Goal: Task Accomplishment & Management: Complete application form

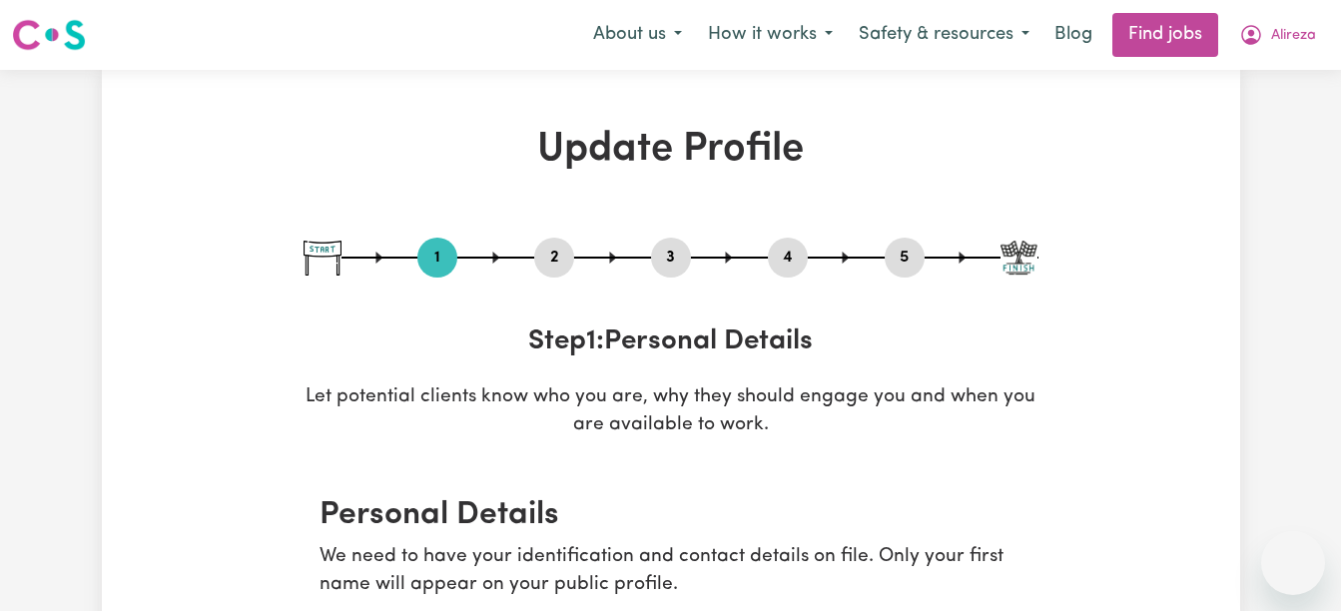
select select "[DEMOGRAPHIC_DATA]"
select select "[DEMOGRAPHIC_DATA] Citizen"
select select "Studying a healthcare related degree or qualification"
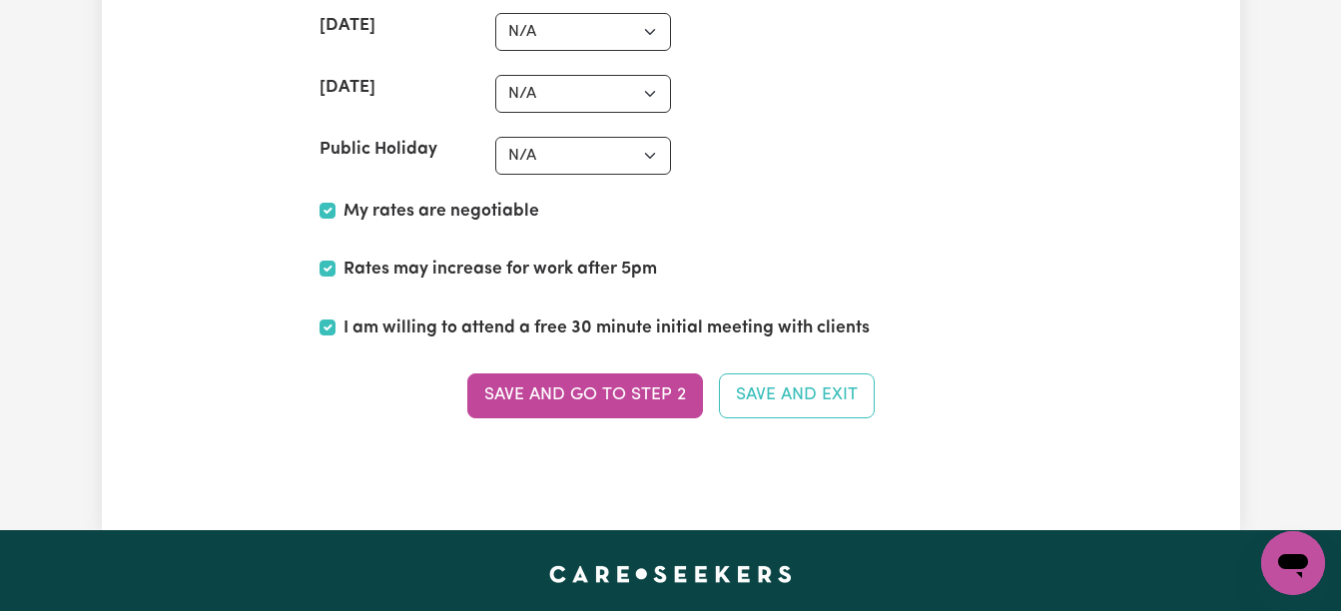
scroll to position [5108, 0]
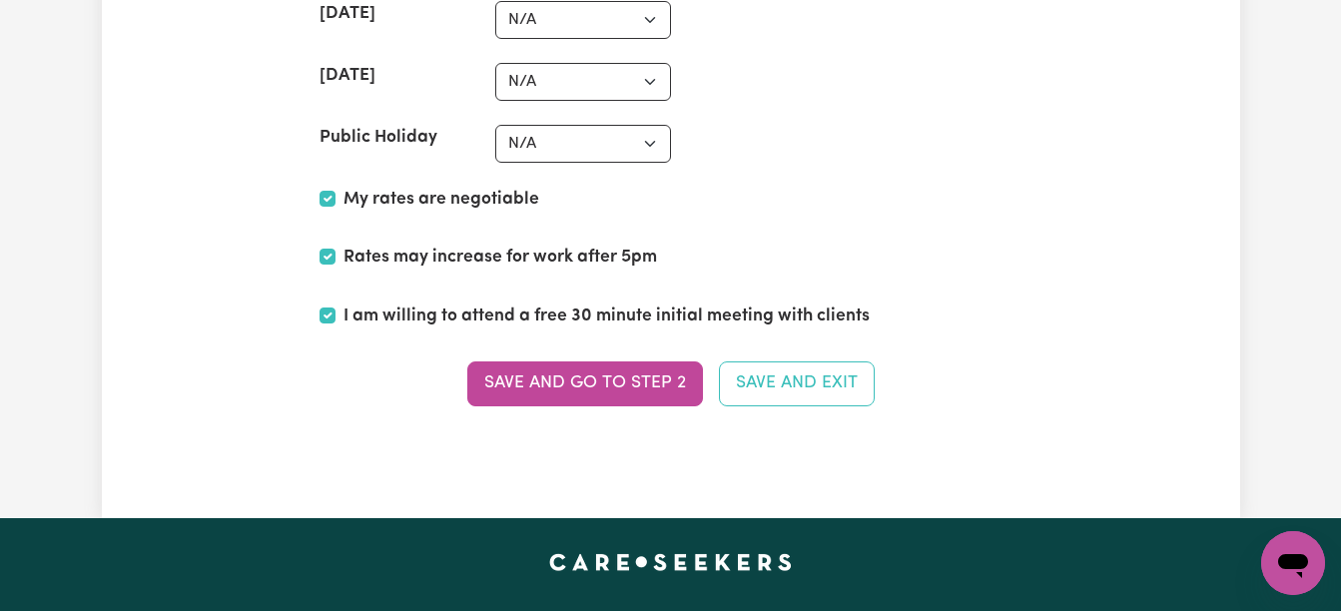
click at [522, 380] on button "Save and go to Step 2" at bounding box center [585, 383] width 236 height 44
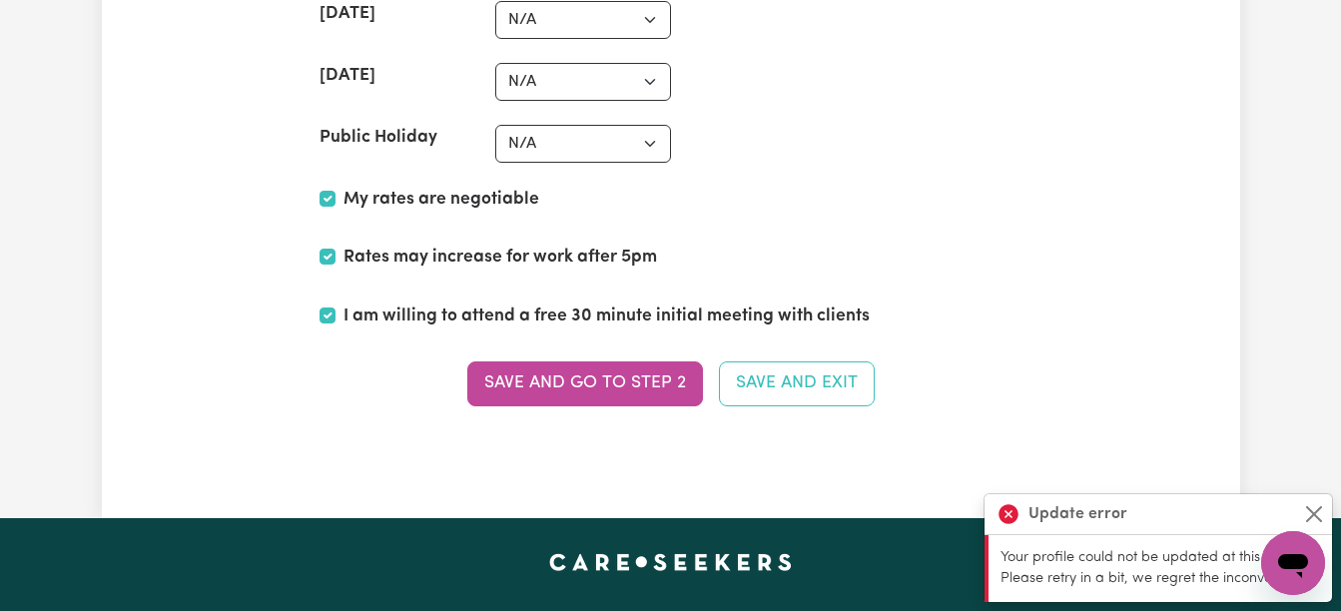
click at [572, 384] on button "Save and go to Step 2" at bounding box center [585, 383] width 236 height 44
click at [1317, 513] on button "Close" at bounding box center [1314, 514] width 24 height 24
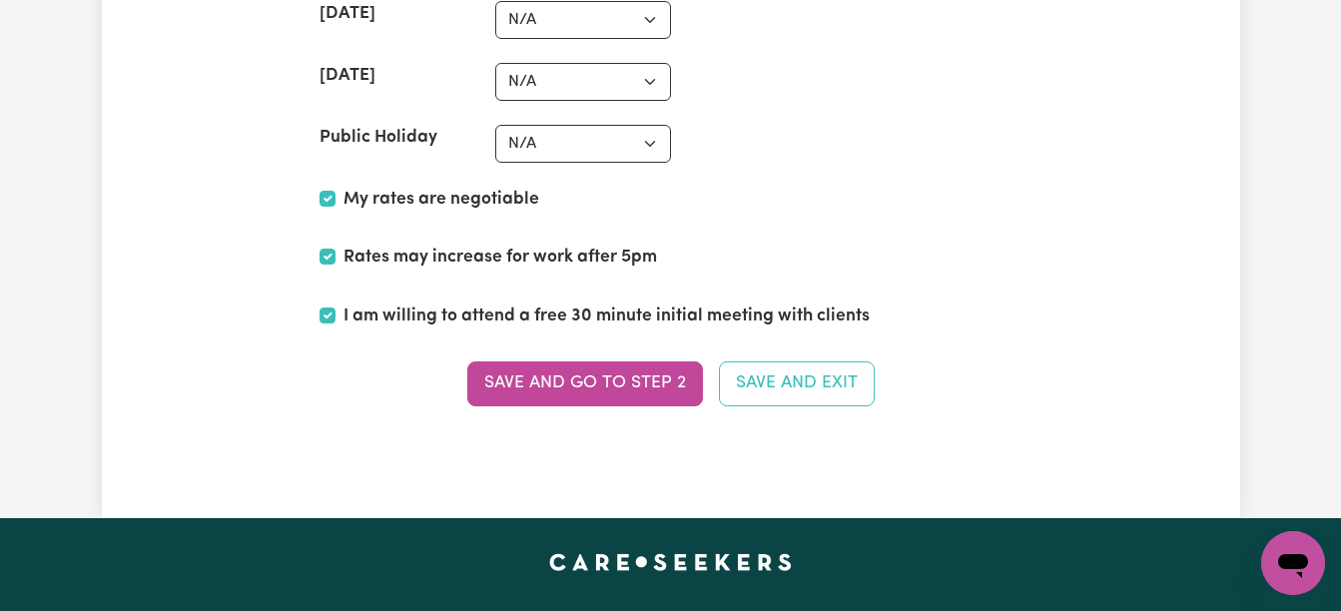
click at [513, 385] on button "Save and go to Step 2" at bounding box center [585, 383] width 236 height 44
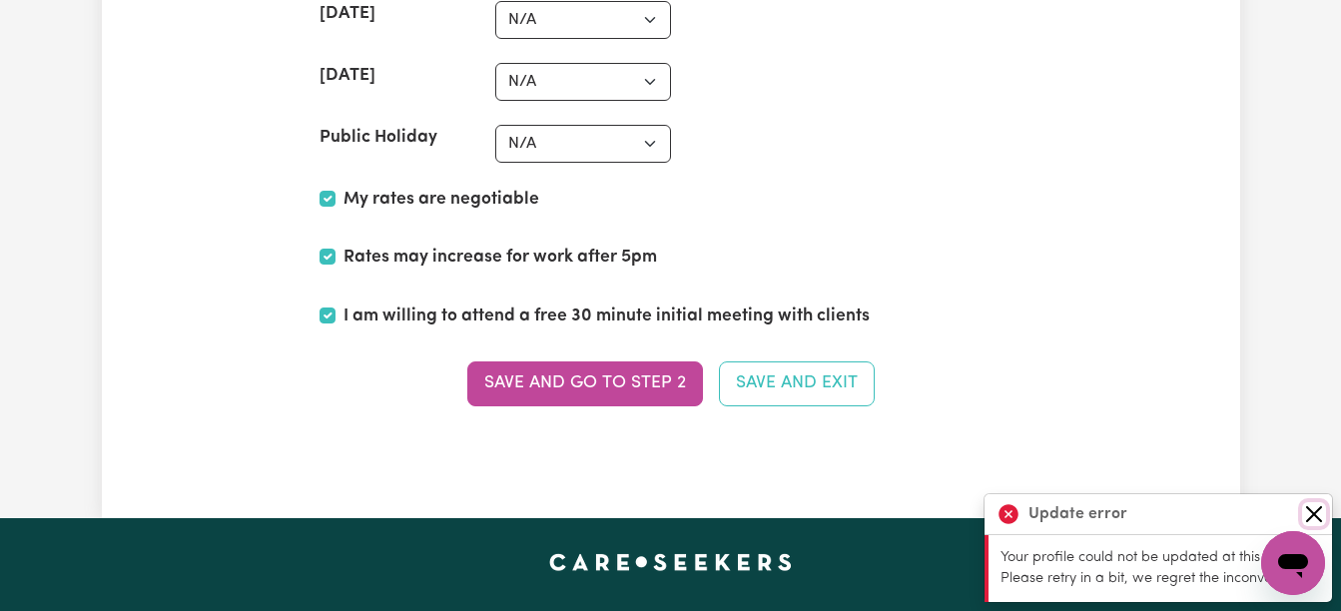
click at [1319, 514] on button "Close" at bounding box center [1314, 514] width 24 height 24
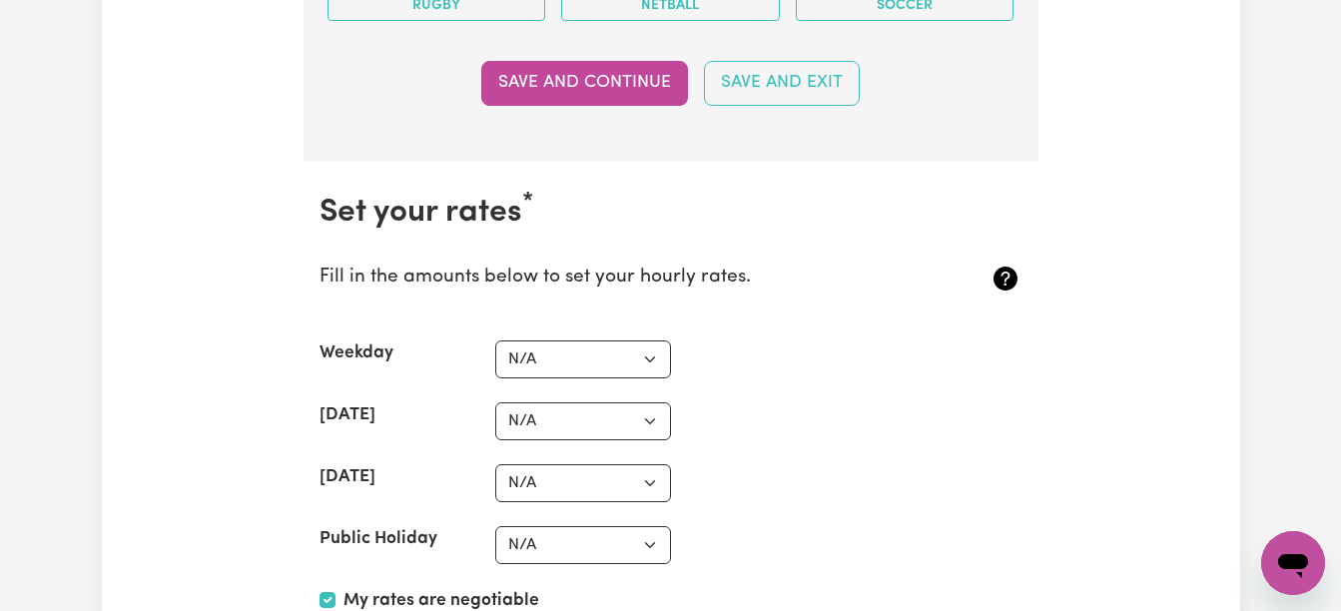
scroll to position [4466, 0]
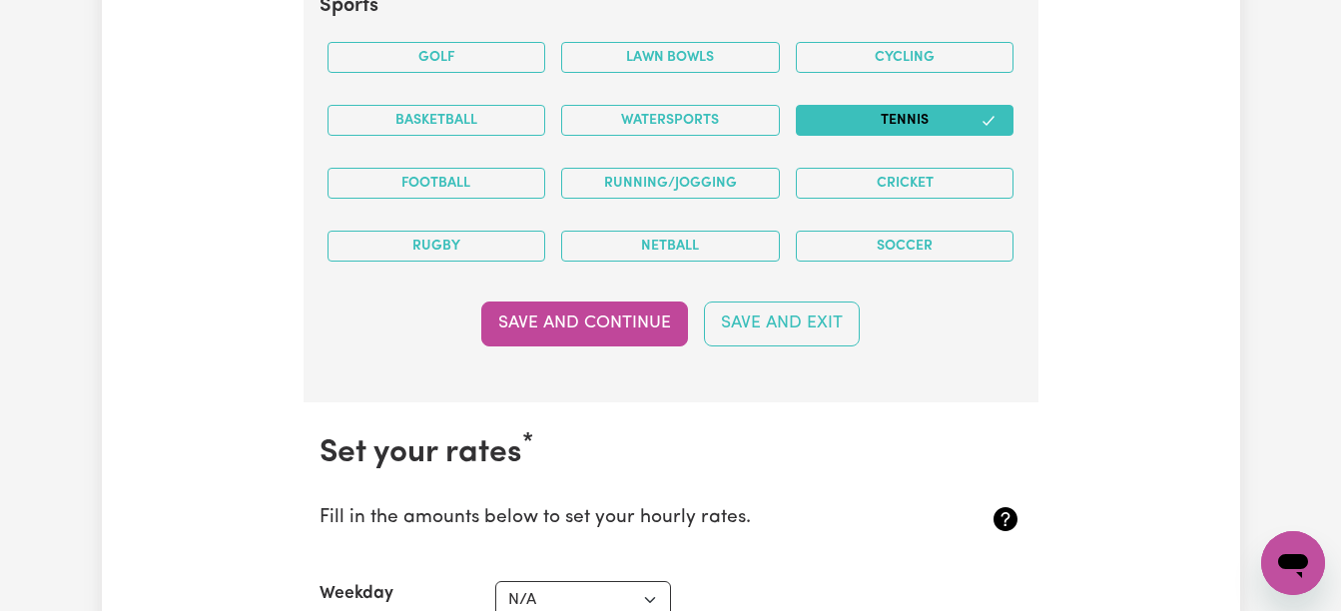
click at [547, 329] on button "Save and Continue" at bounding box center [584, 324] width 207 height 44
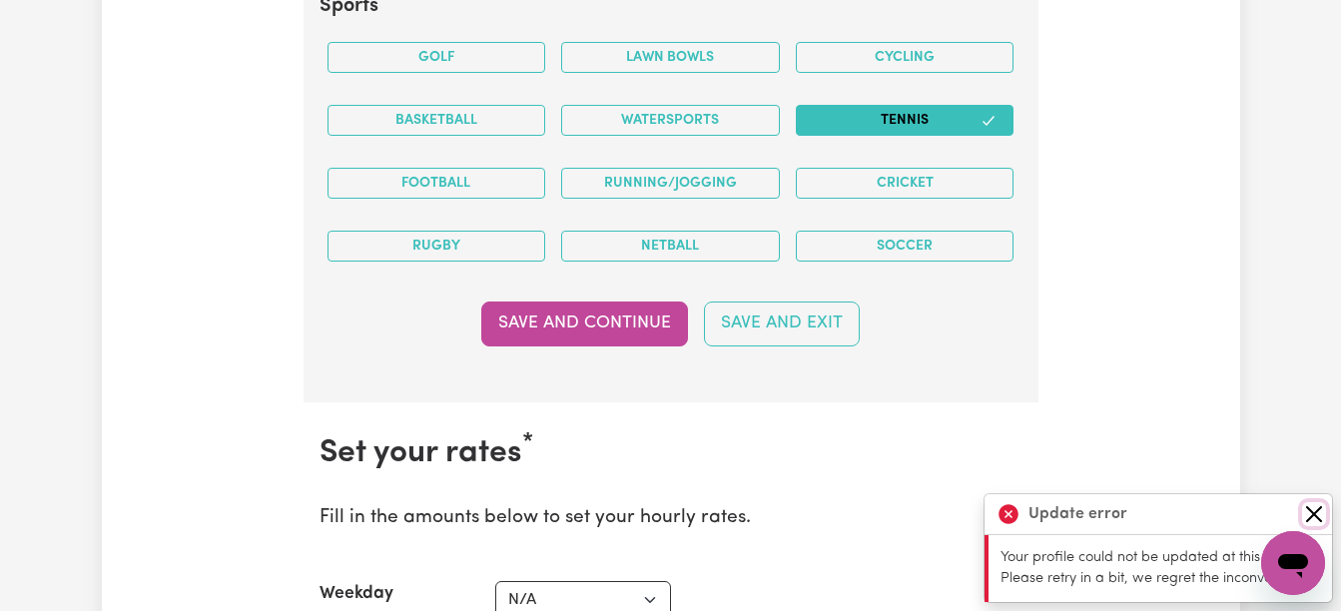
click at [1310, 518] on button "Close" at bounding box center [1314, 514] width 24 height 24
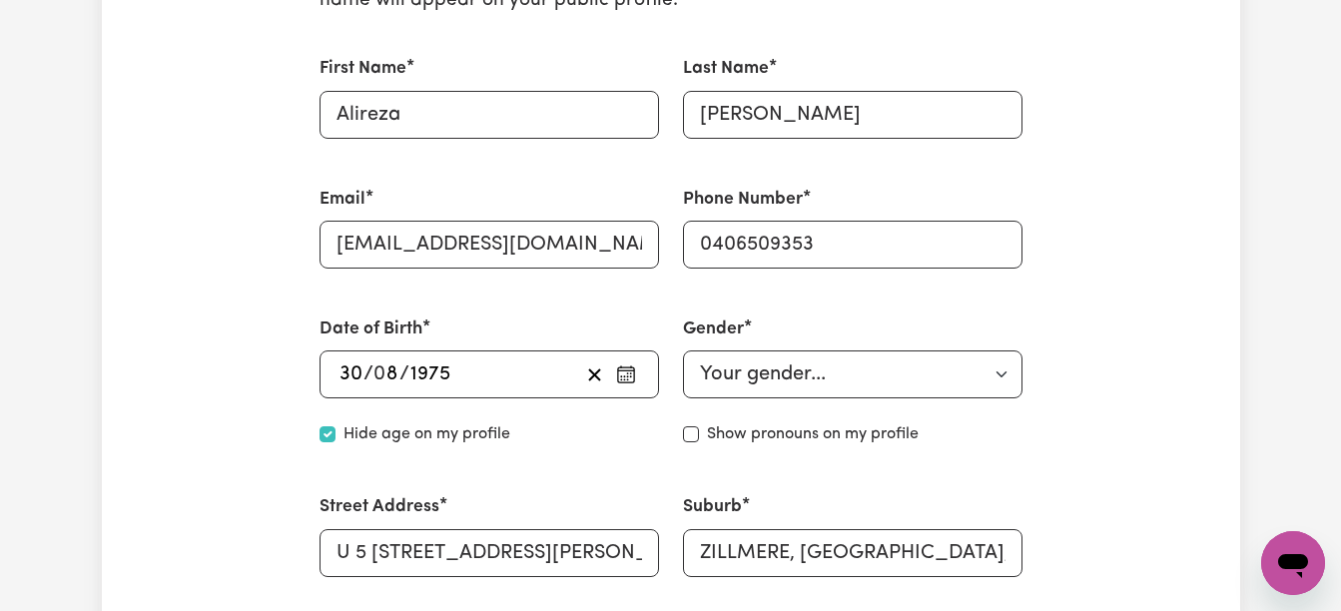
scroll to position [0, 0]
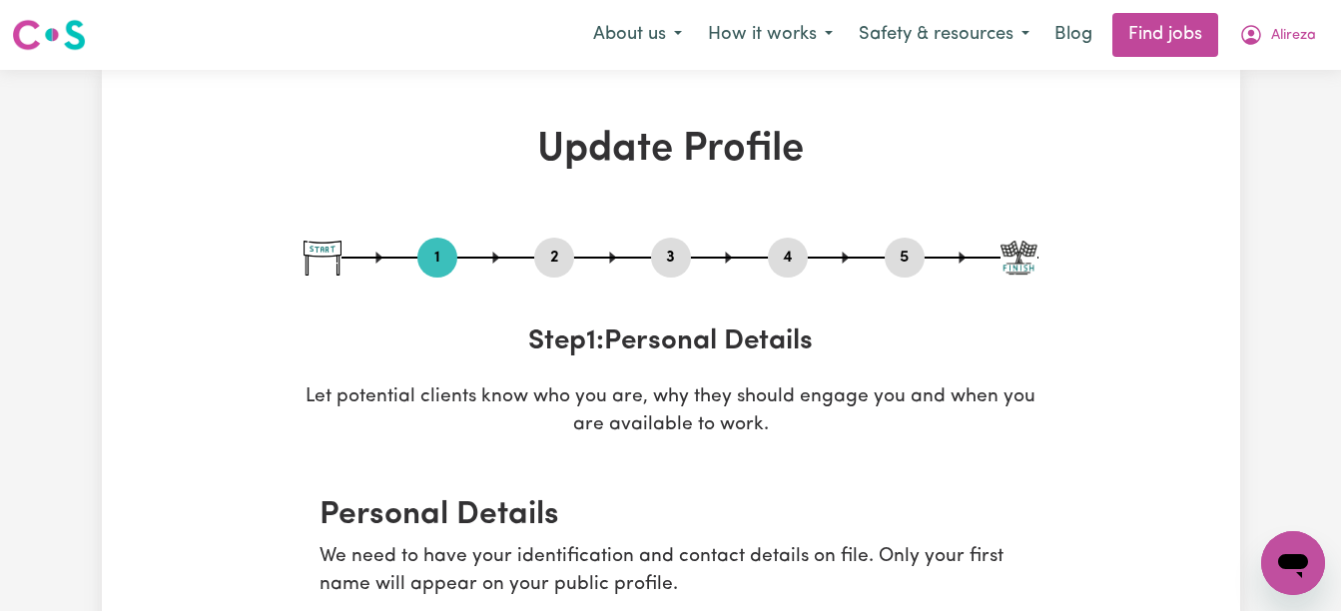
click at [1267, 35] on button "Alireza" at bounding box center [1277, 35] width 103 height 42
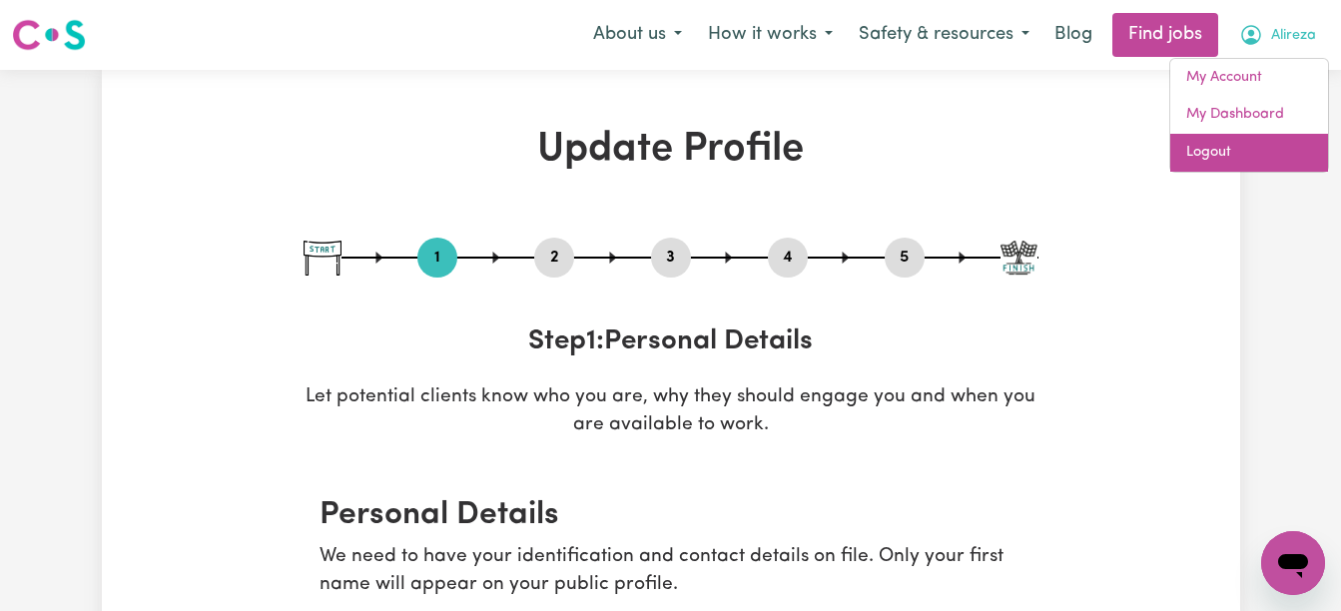
click at [1208, 159] on link "Logout" at bounding box center [1249, 153] width 158 height 38
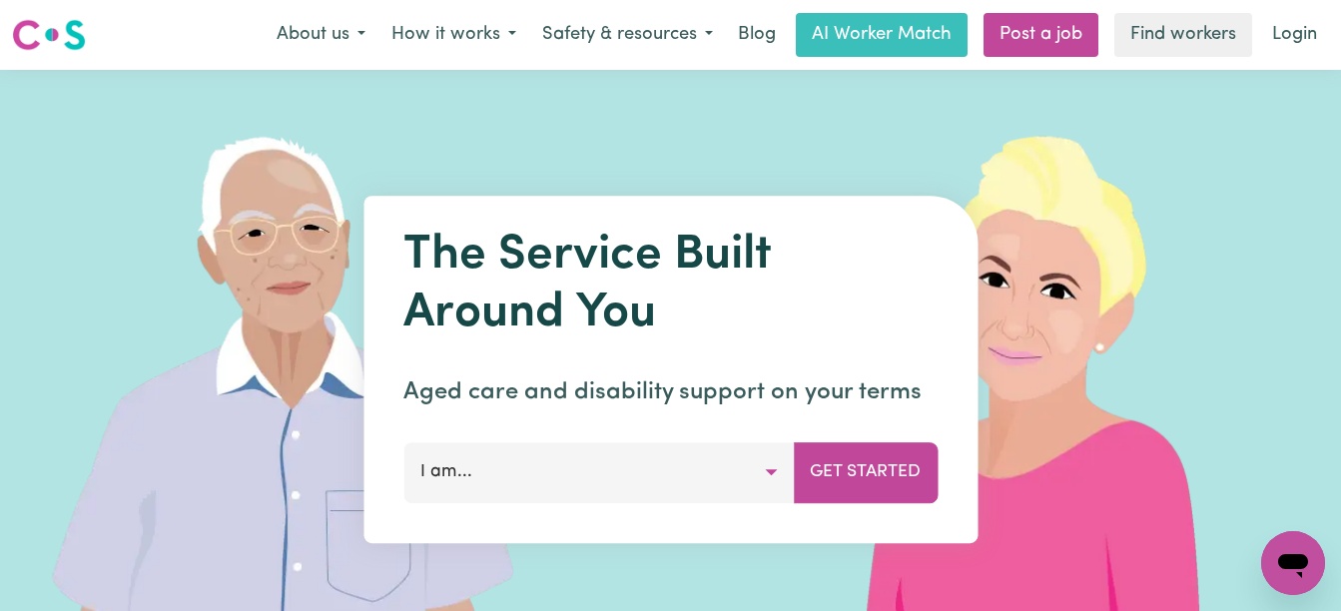
click at [770, 473] on button "I am..." at bounding box center [598, 472] width 390 height 60
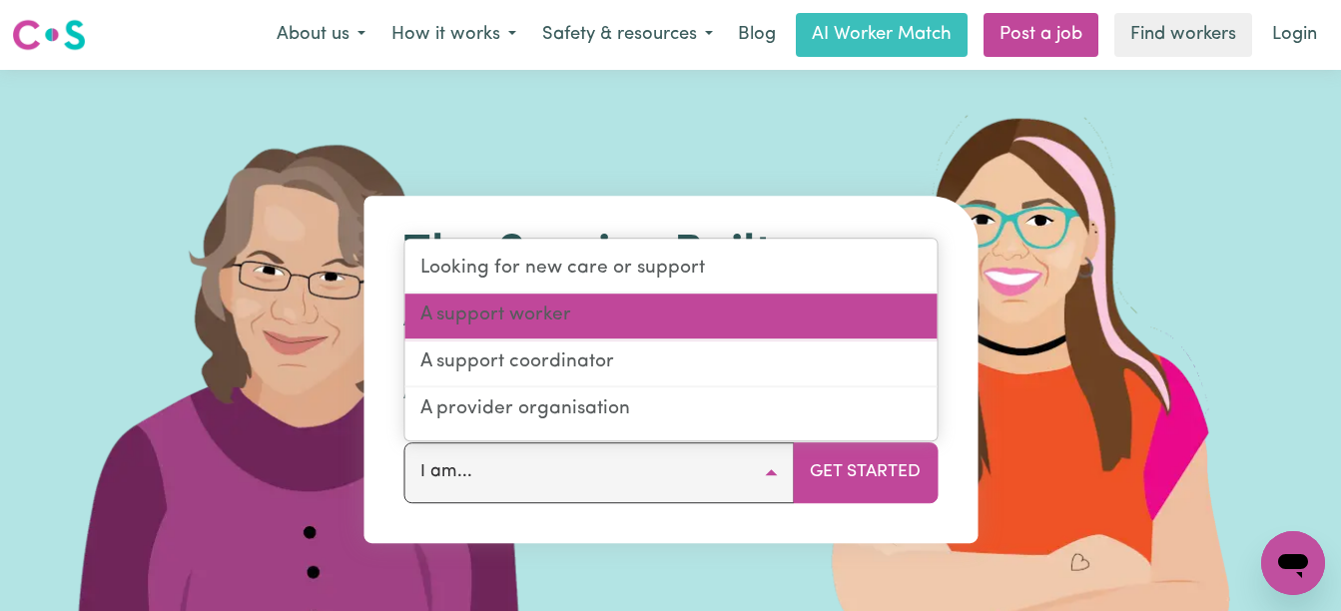
click at [503, 317] on link "A support worker" at bounding box center [670, 317] width 532 height 47
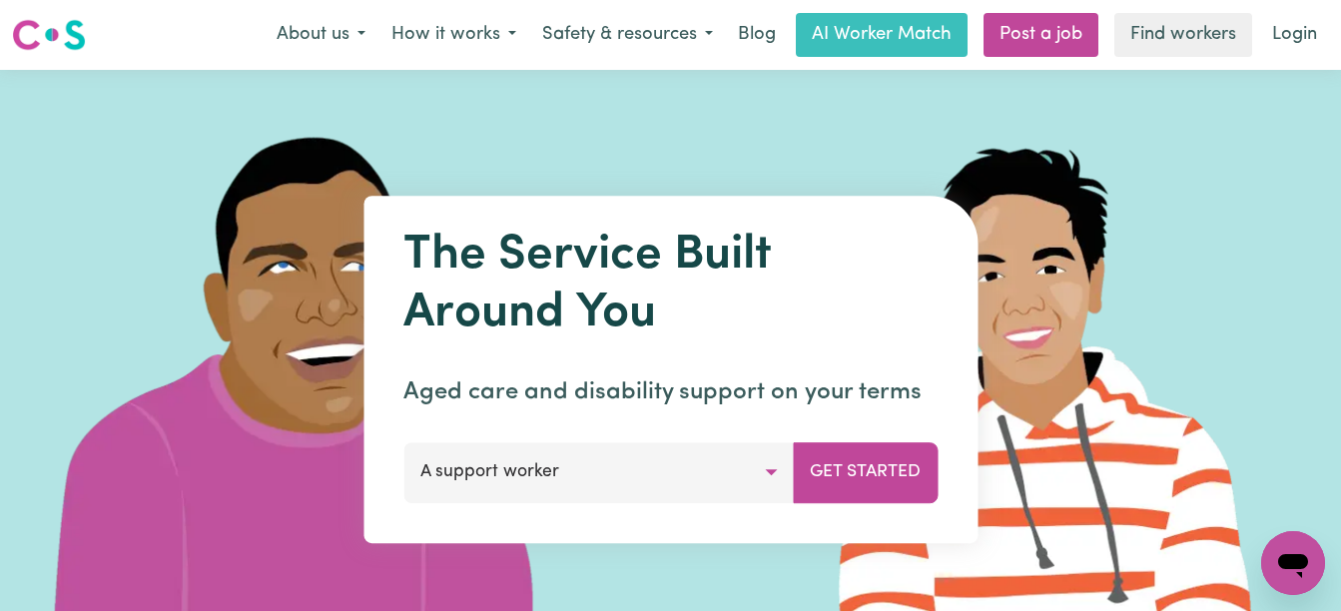
click at [1303, 48] on link "Login" at bounding box center [1294, 35] width 69 height 44
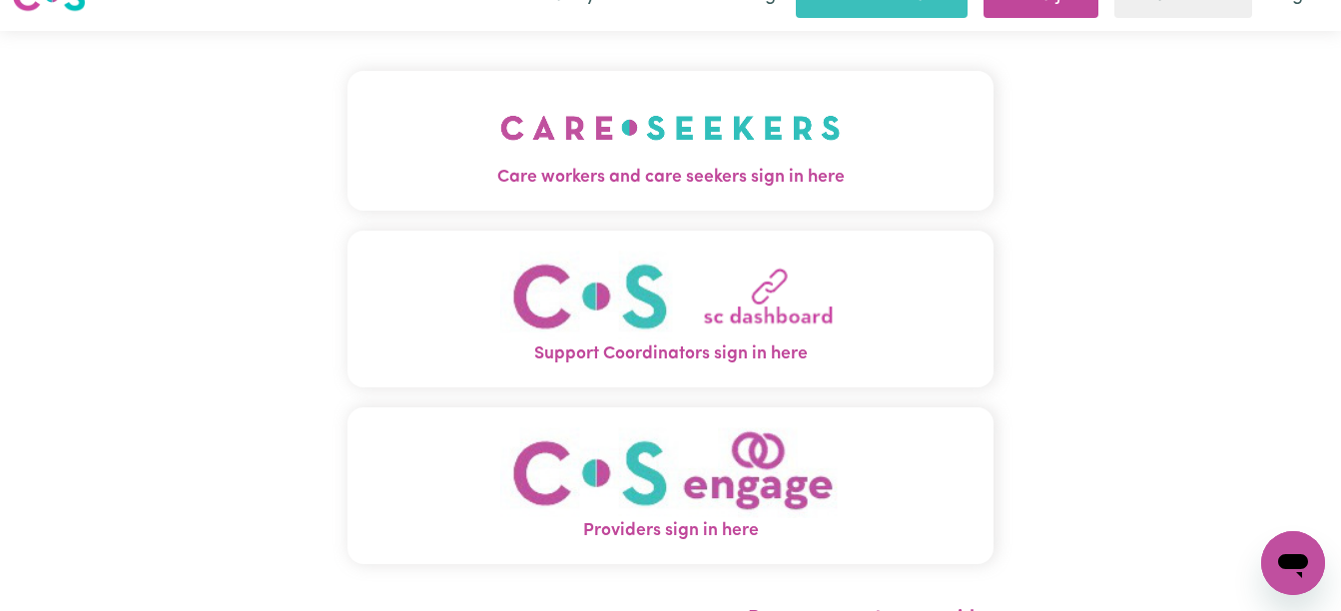
scroll to position [30, 0]
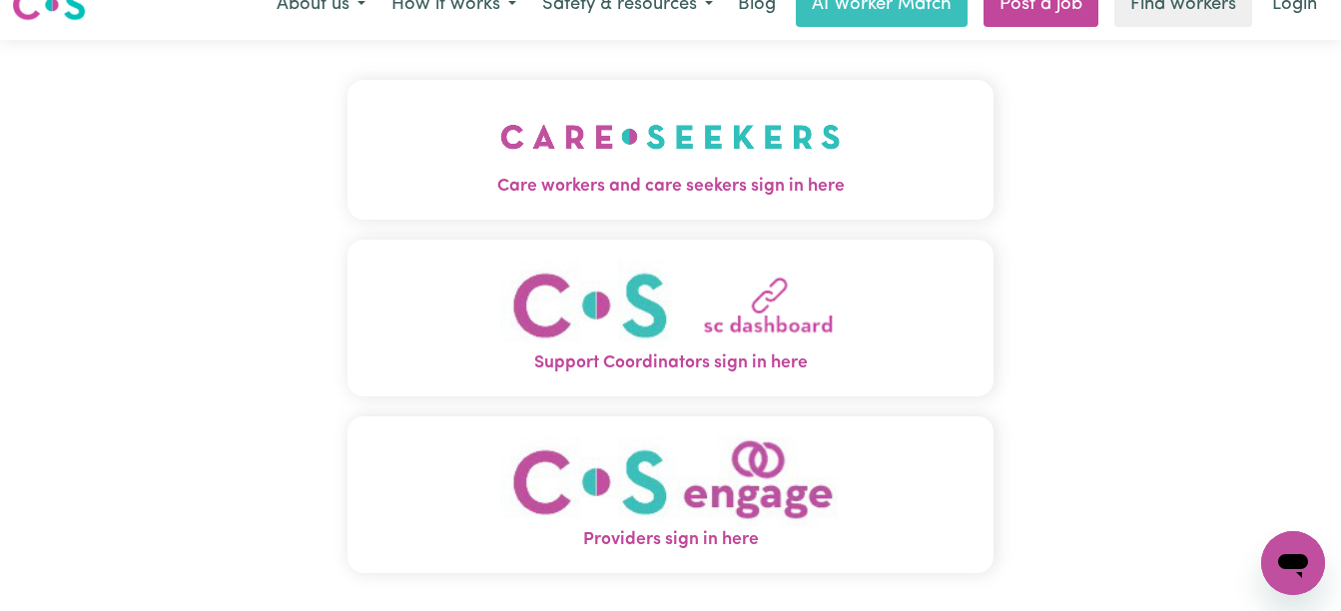
click at [672, 144] on img "Care workers and care seekers sign in here" at bounding box center [670, 137] width 341 height 74
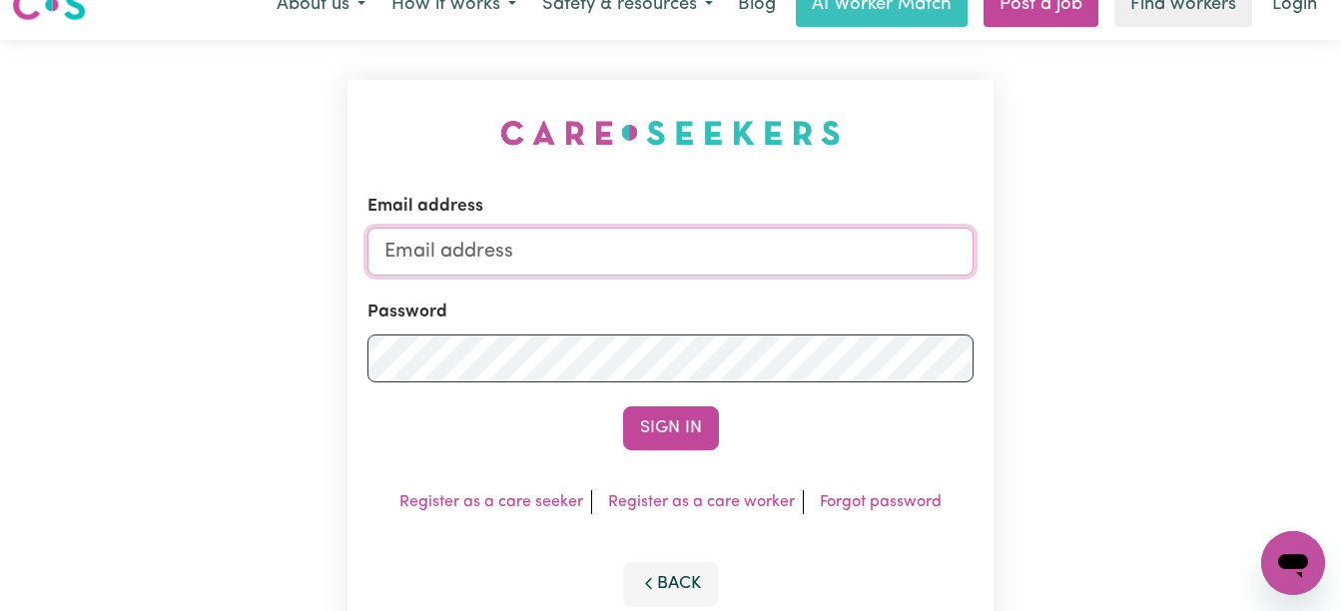
click at [617, 252] on input "Email address" at bounding box center [670, 252] width 607 height 48
type input "[EMAIL_ADDRESS][DOMAIN_NAME]"
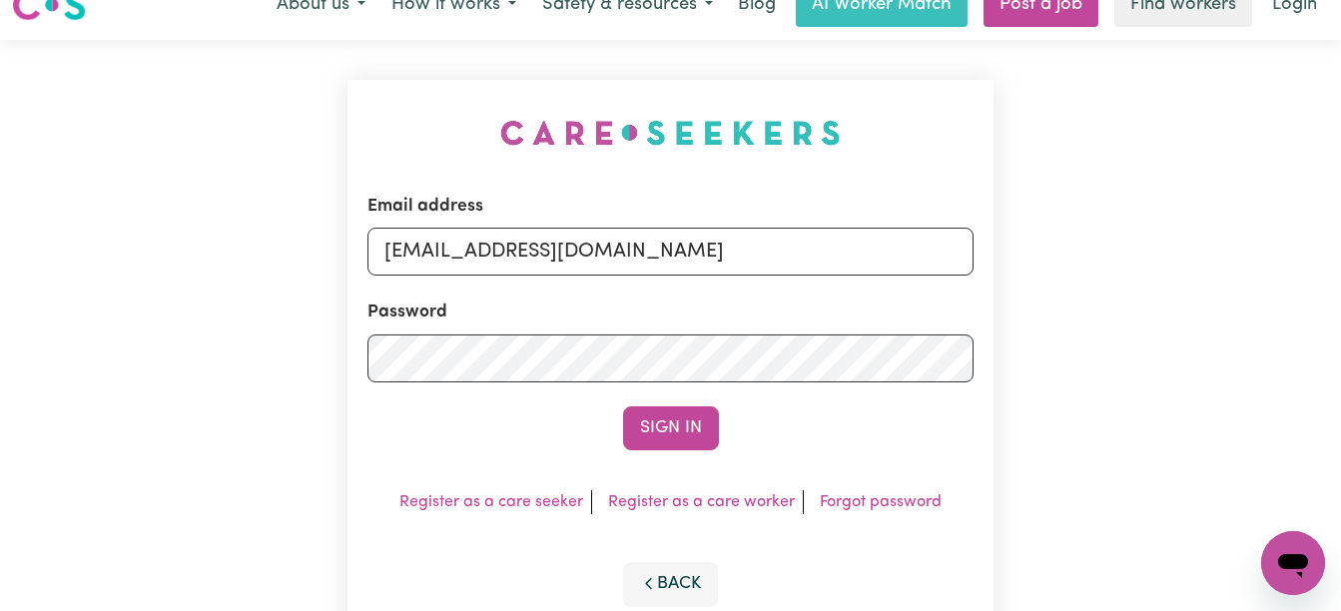
click at [704, 416] on button "Sign In" at bounding box center [671, 428] width 96 height 44
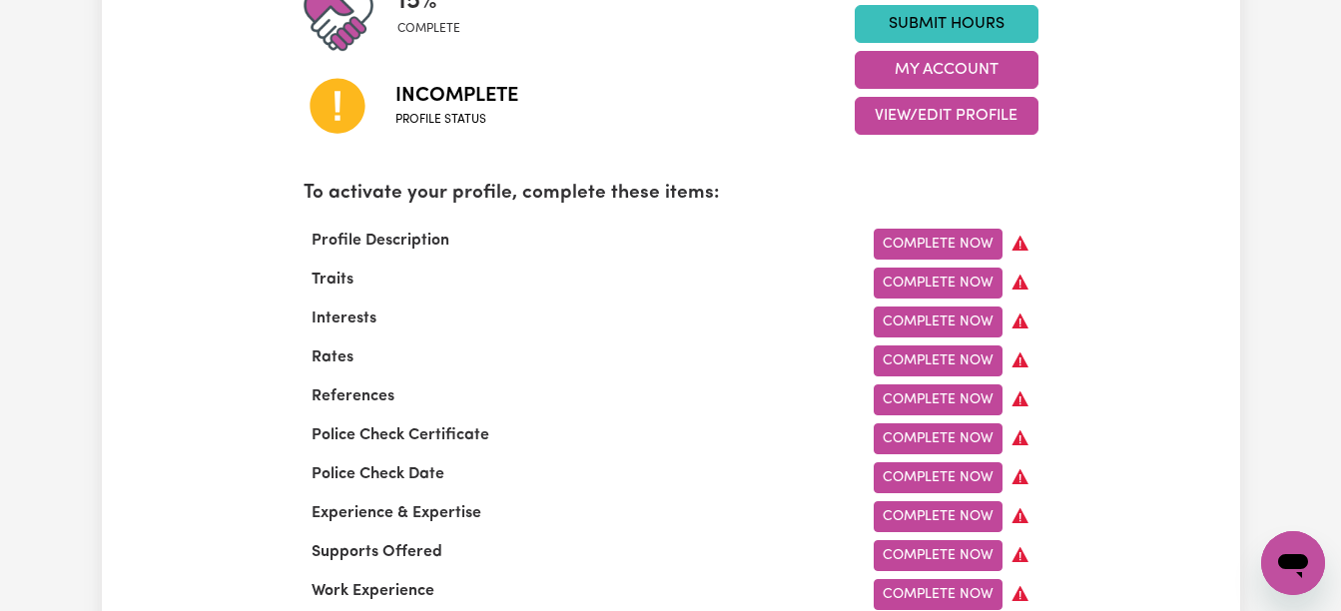
scroll to position [559, 0]
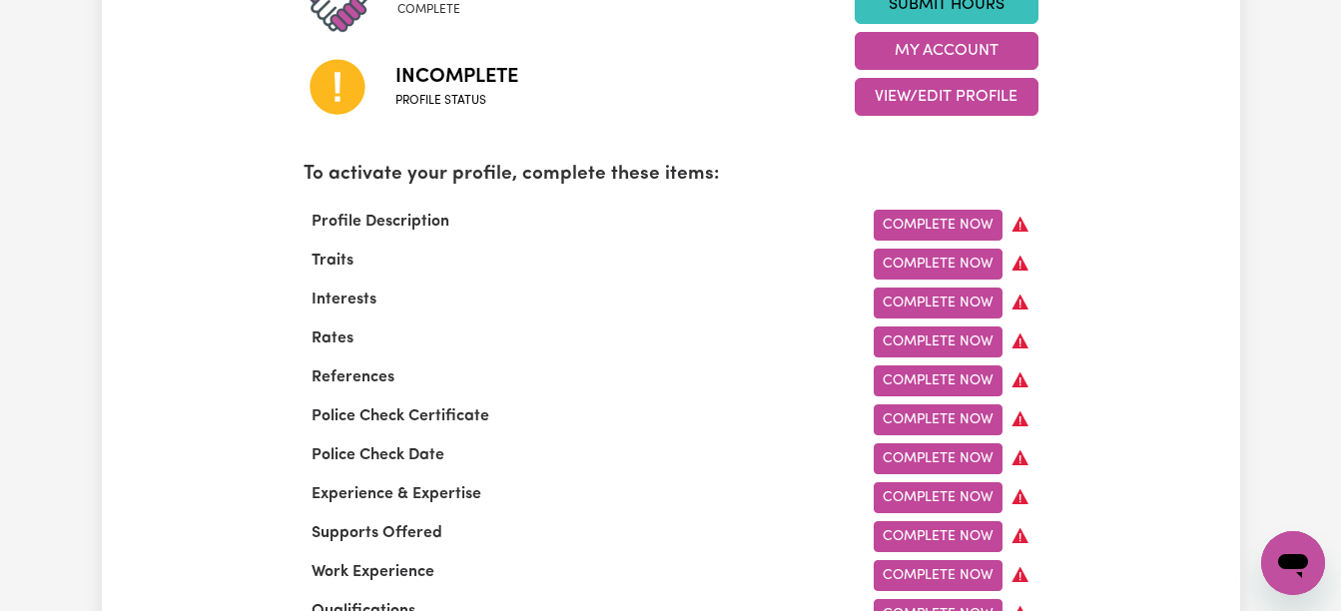
click at [894, 219] on link "Complete Now" at bounding box center [938, 225] width 129 height 31
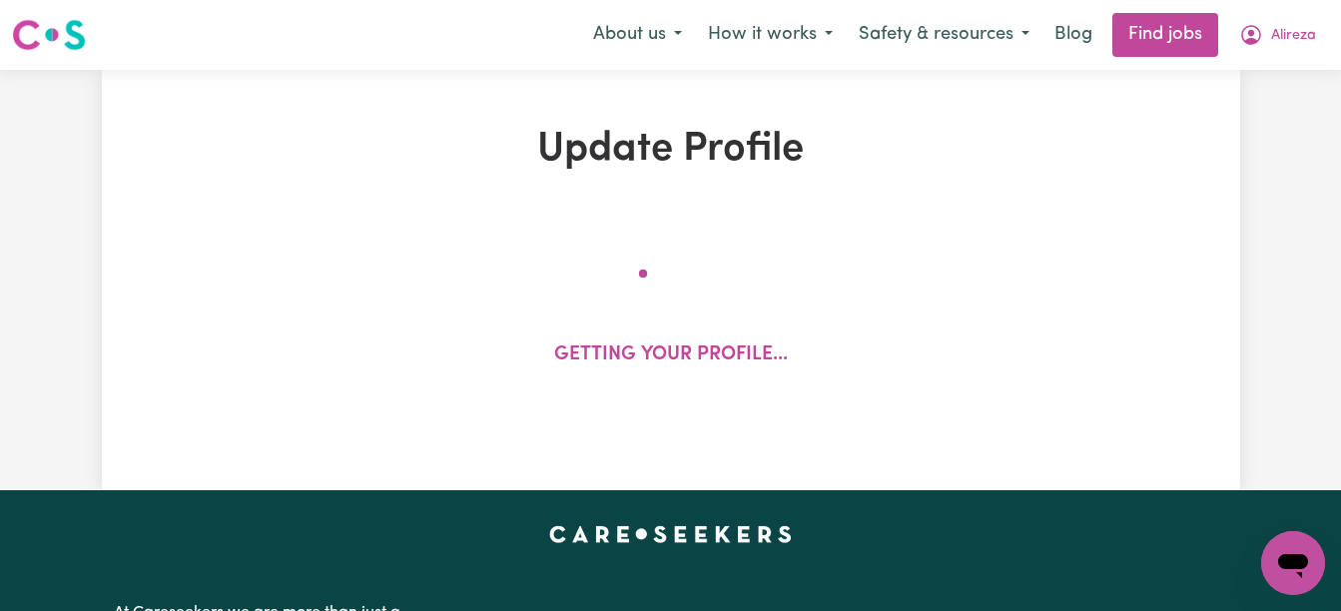
select select "[DEMOGRAPHIC_DATA]"
select select "[DEMOGRAPHIC_DATA] Citizen"
select select "Studying a healthcare related degree or qualification"
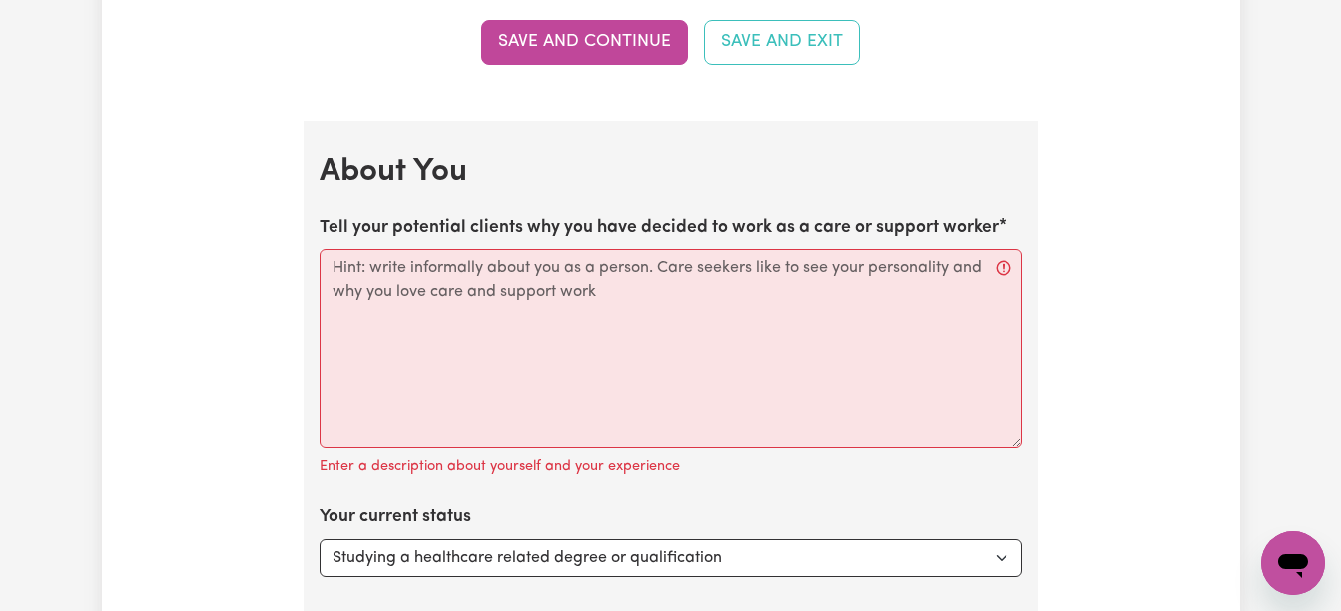
scroll to position [2936, 0]
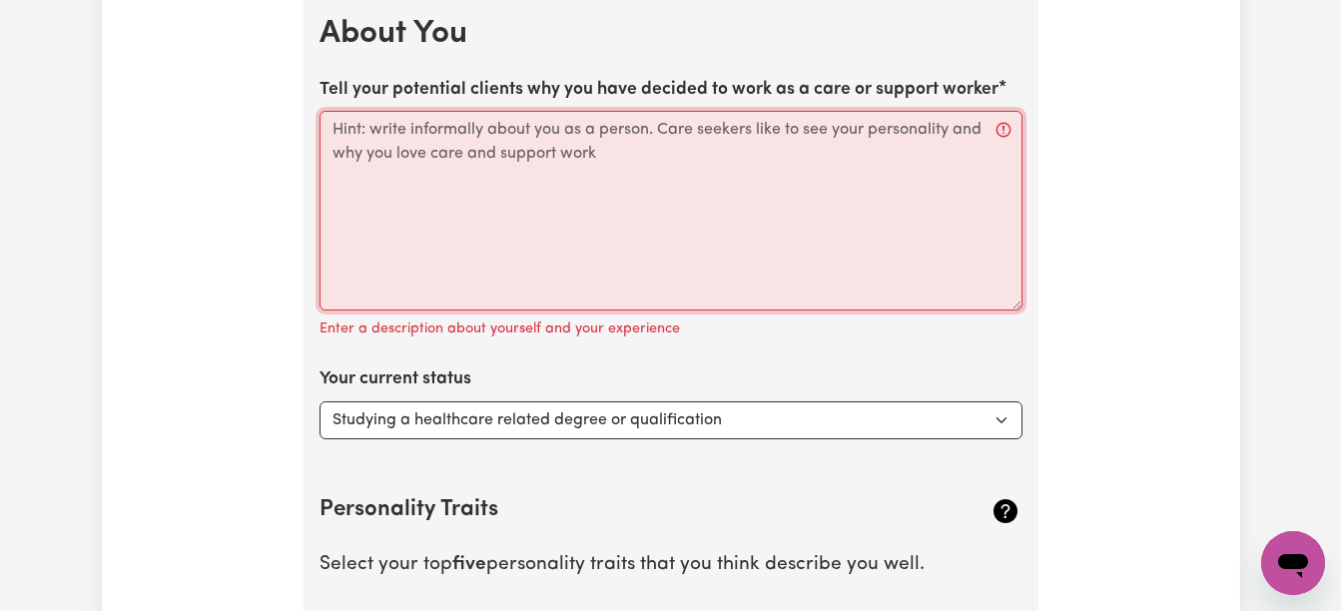
click at [364, 152] on textarea "Tell your potential clients why you have decided to work as a care or support w…" at bounding box center [671, 211] width 703 height 200
paste textarea "Hey there 👋 I got into care and support work because I genuinely enjoy helping …"
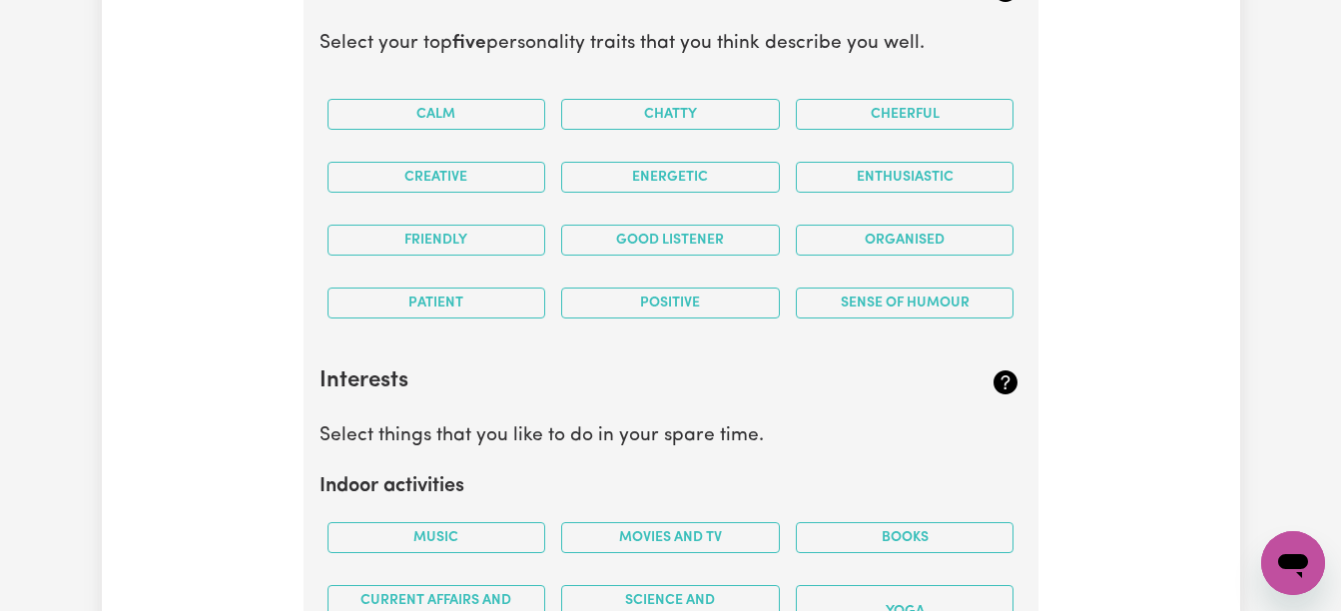
scroll to position [3455, 0]
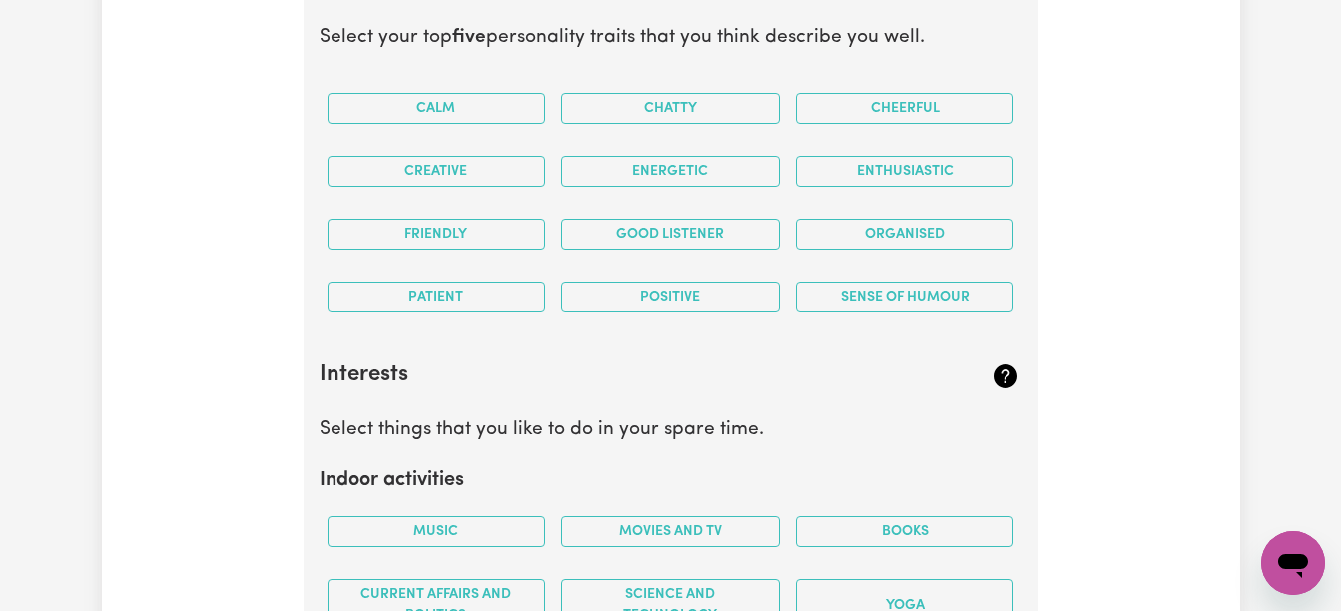
type textarea "Hey there 👋 I got into care and support work because I genuinely enjoy helping …"
click at [844, 230] on button "Organised" at bounding box center [905, 234] width 219 height 31
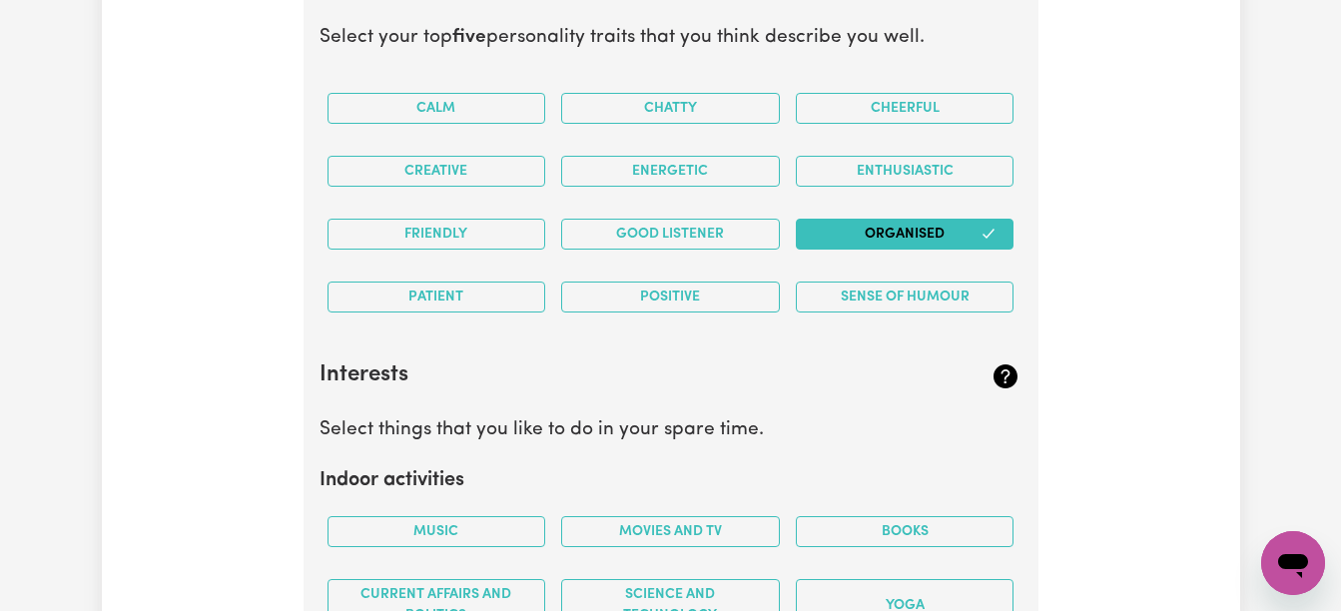
click at [510, 240] on button "Friendly" at bounding box center [437, 234] width 219 height 31
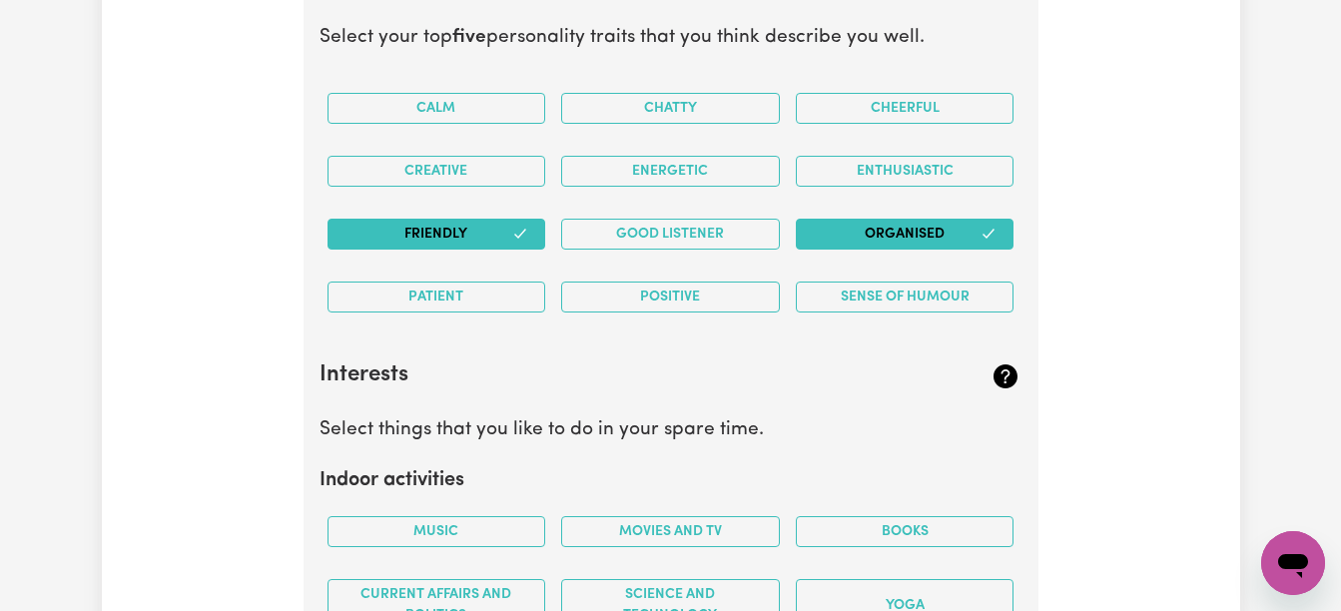
click at [639, 302] on button "Positive" at bounding box center [670, 297] width 219 height 31
click at [828, 307] on button "Sense of Humour" at bounding box center [905, 297] width 219 height 31
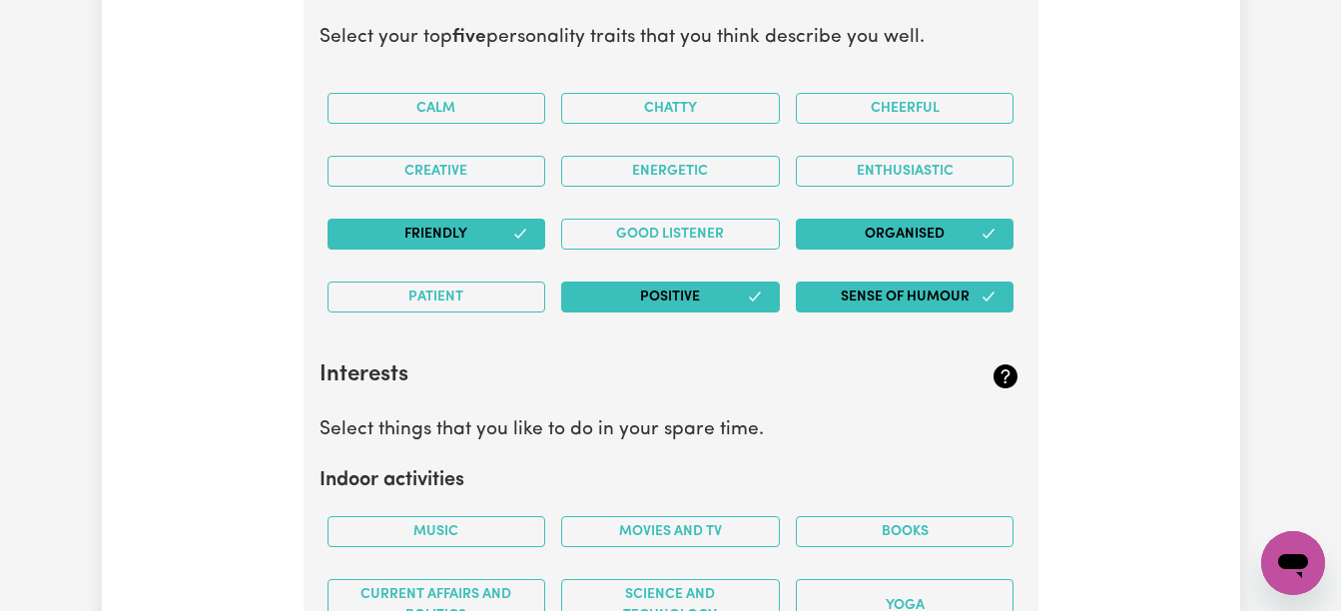
click at [670, 242] on button "Good Listener" at bounding box center [670, 234] width 219 height 31
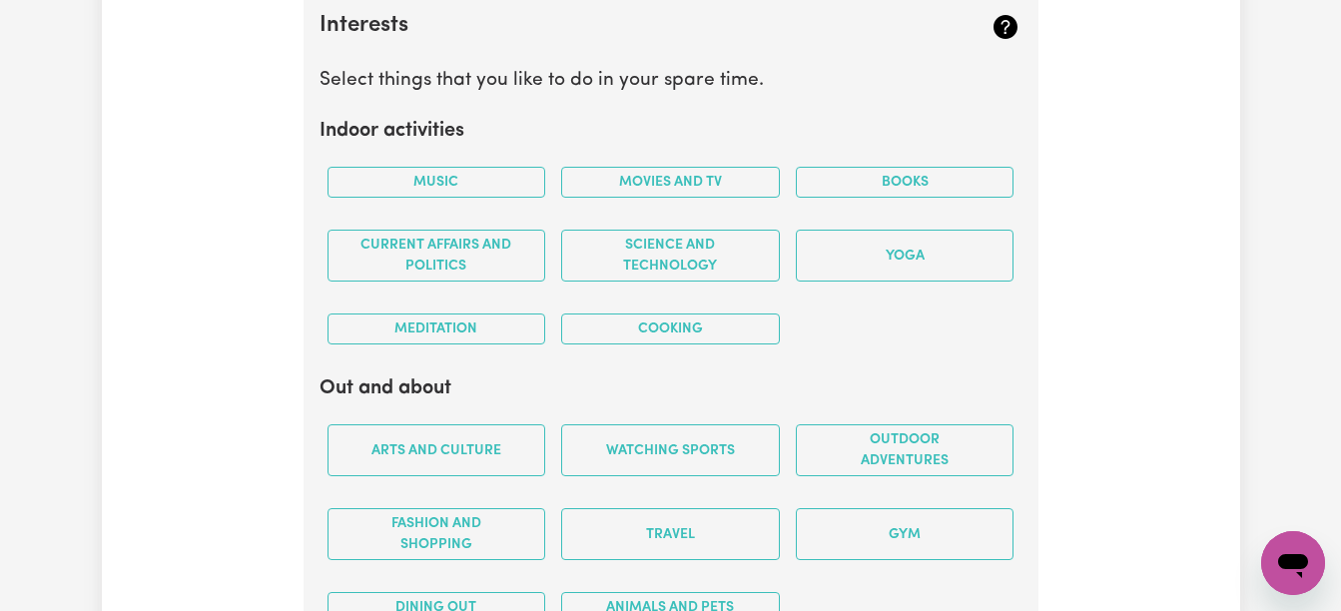
scroll to position [3815, 0]
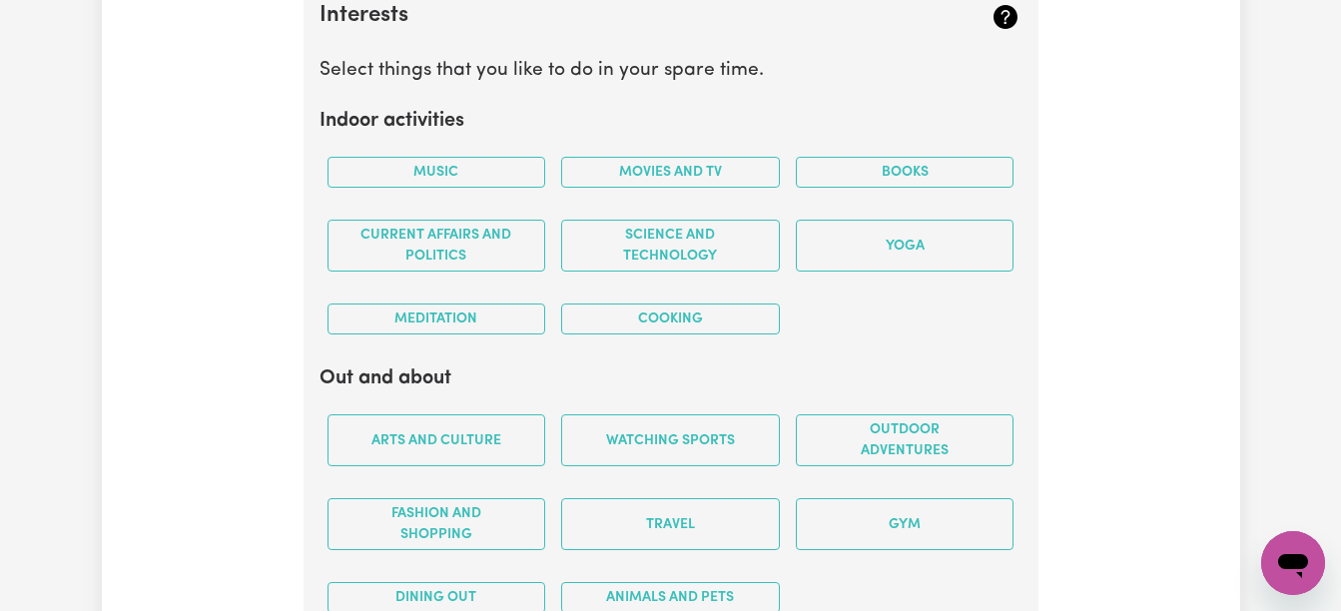
click at [438, 163] on button "Music" at bounding box center [437, 172] width 219 height 31
click at [630, 172] on button "Movies and TV" at bounding box center [670, 172] width 219 height 31
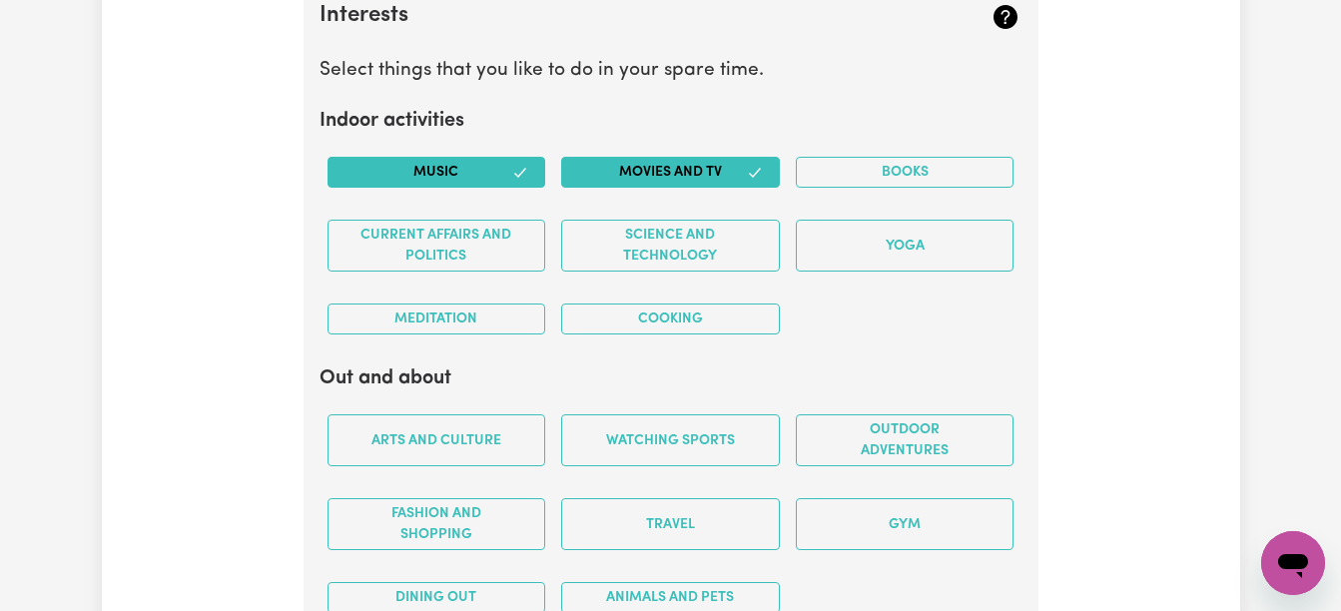
click at [619, 316] on button "Cooking" at bounding box center [670, 319] width 219 height 31
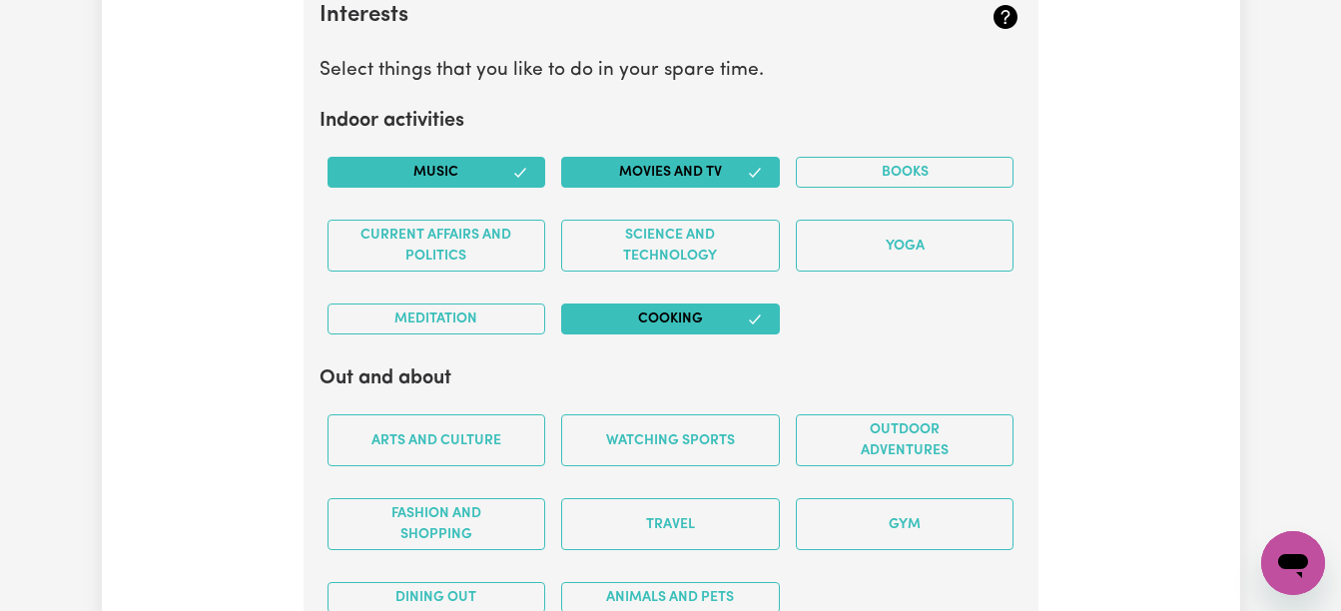
click at [894, 181] on button "Books" at bounding box center [905, 172] width 219 height 31
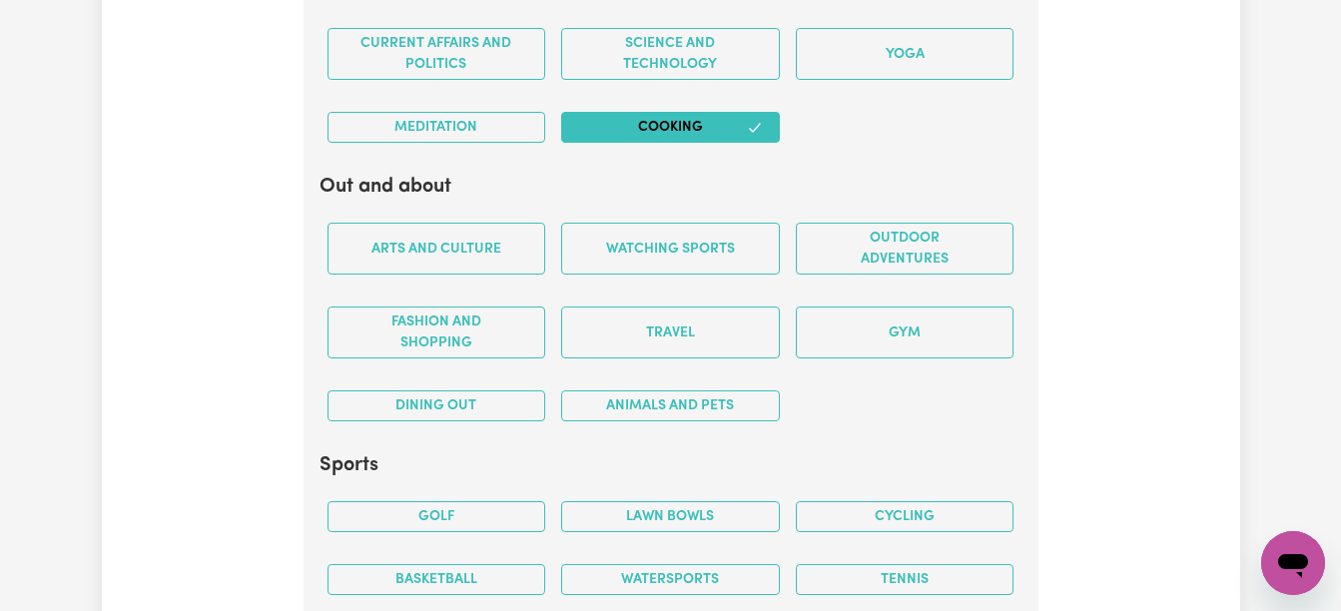
scroll to position [4014, 0]
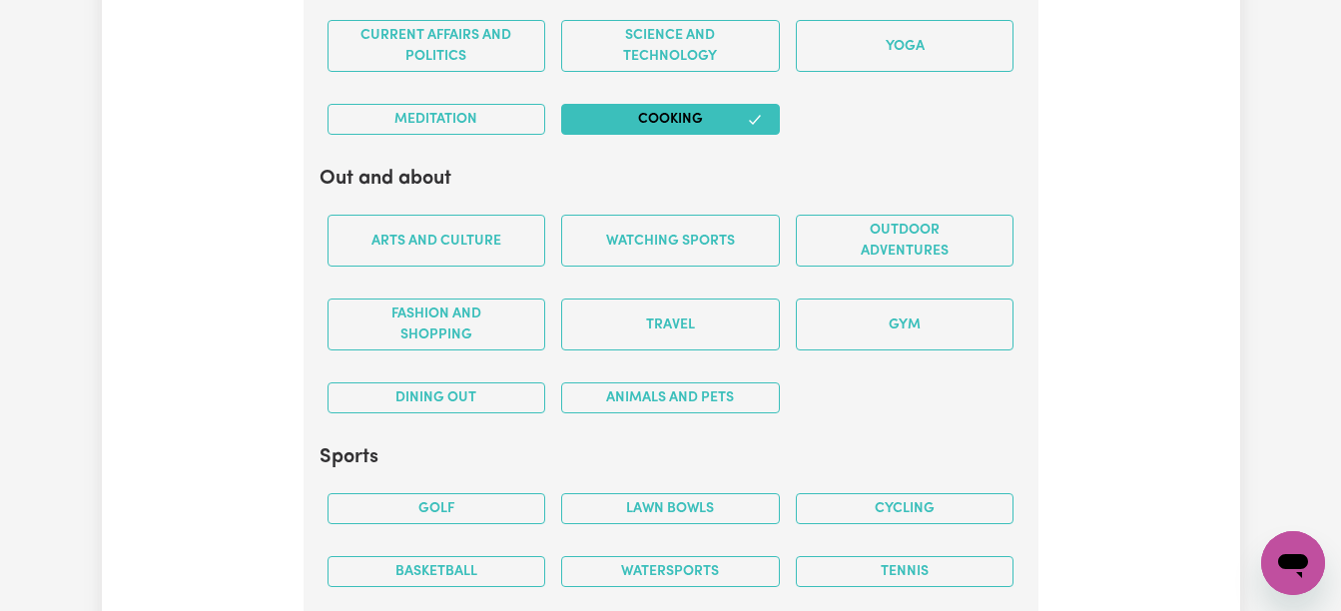
click at [474, 254] on button "Arts and Culture" at bounding box center [437, 241] width 219 height 52
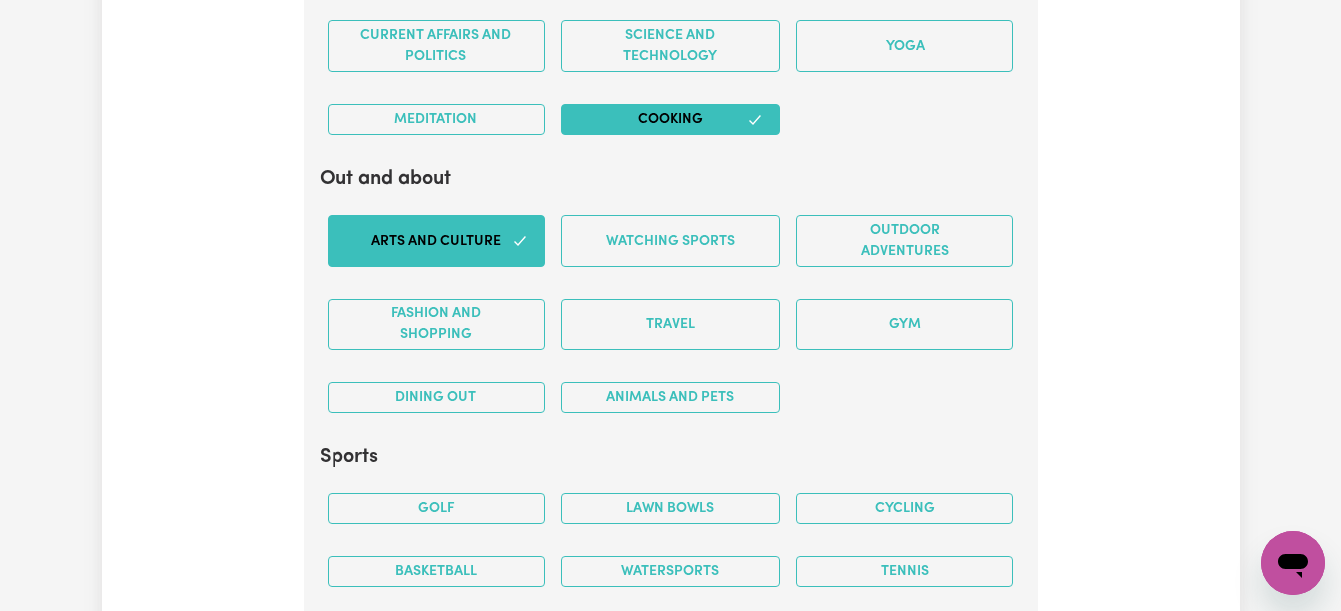
click at [686, 235] on button "Watching sports" at bounding box center [670, 241] width 219 height 52
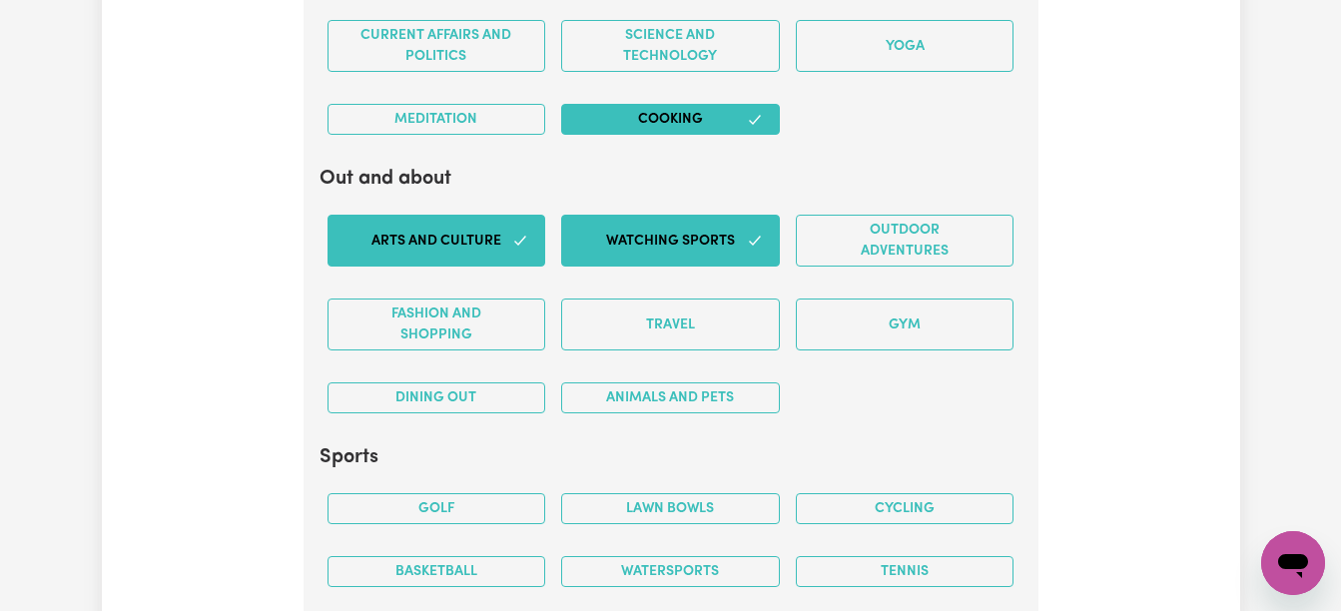
click at [864, 251] on button "Outdoor adventures" at bounding box center [905, 241] width 219 height 52
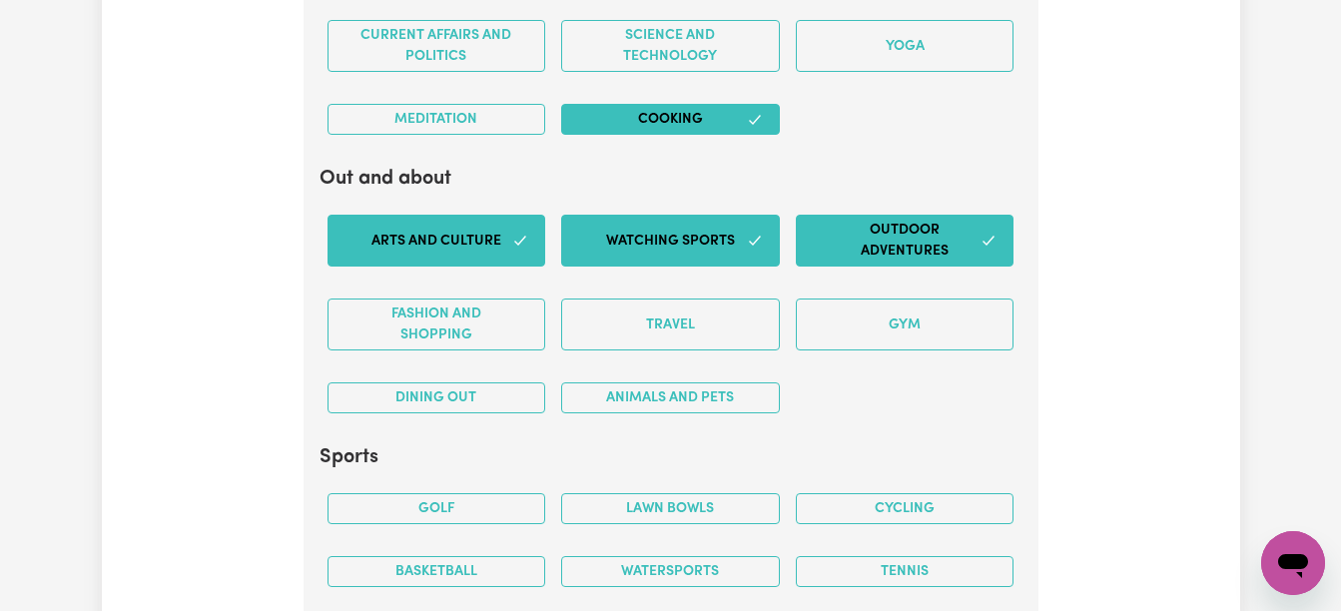
click at [700, 327] on button "Travel" at bounding box center [670, 325] width 219 height 52
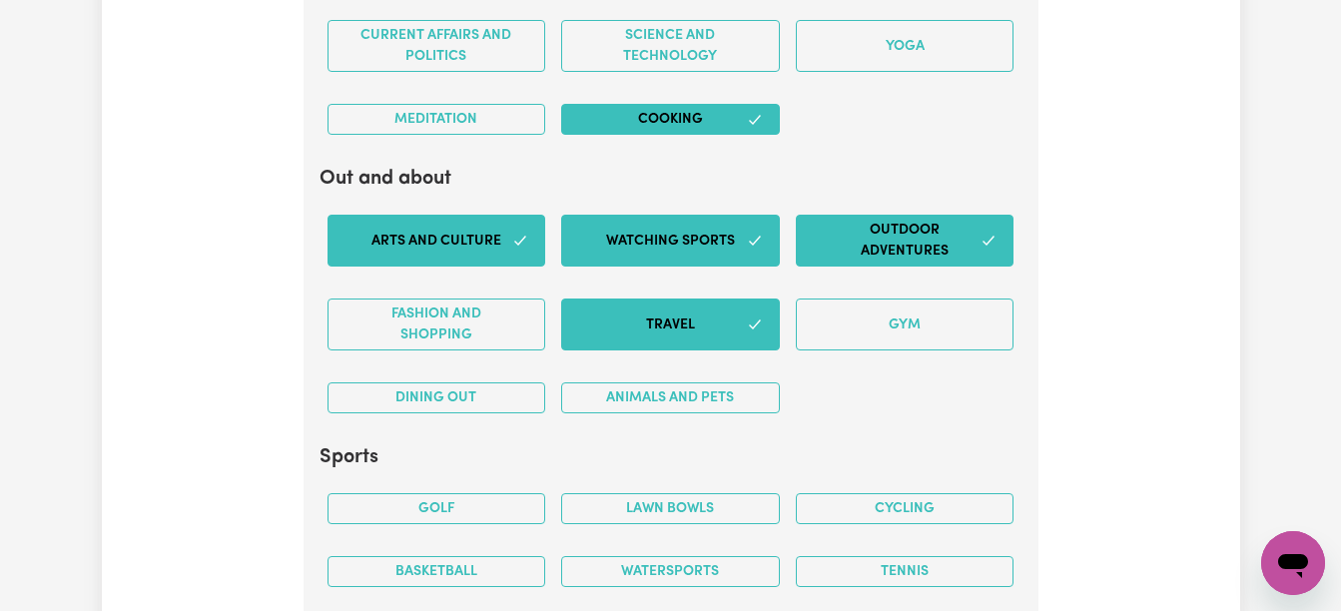
click at [519, 393] on button "Dining out" at bounding box center [437, 397] width 219 height 31
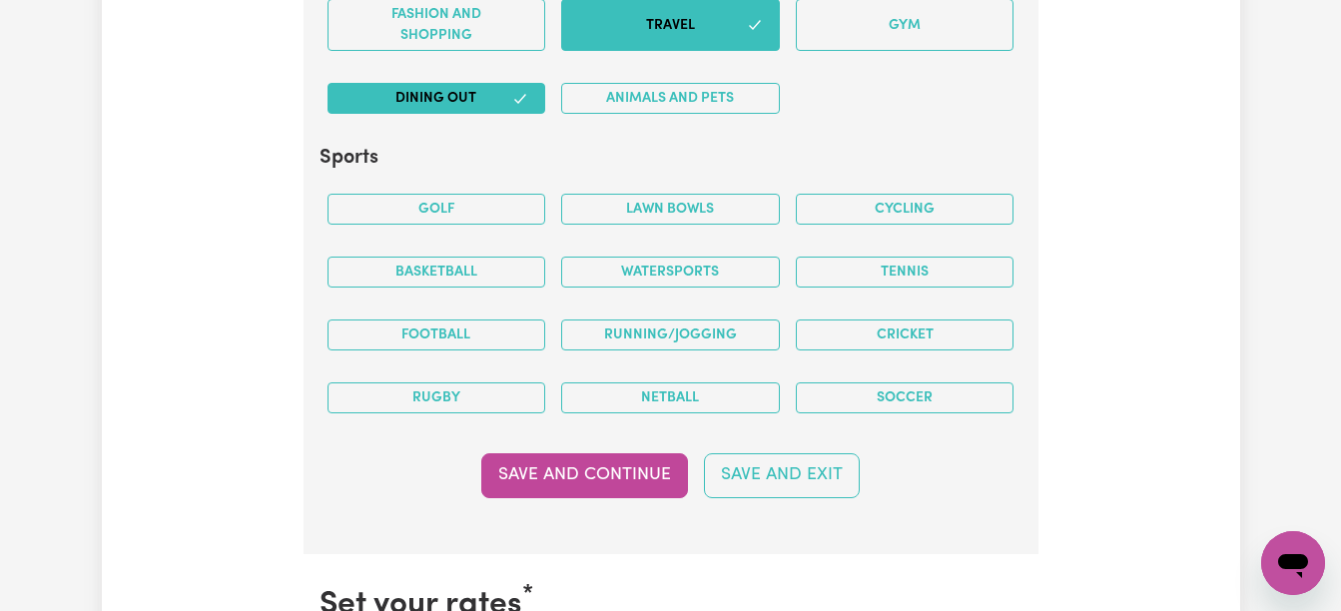
scroll to position [4334, 0]
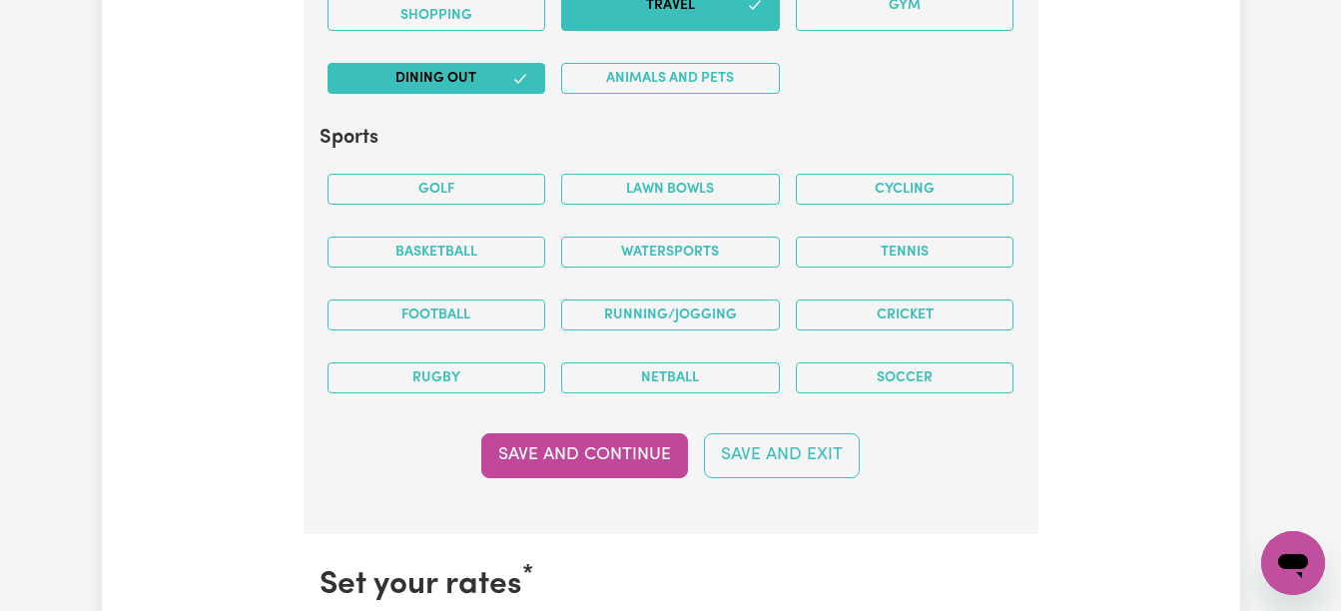
click at [905, 237] on button "Tennis" at bounding box center [905, 252] width 219 height 31
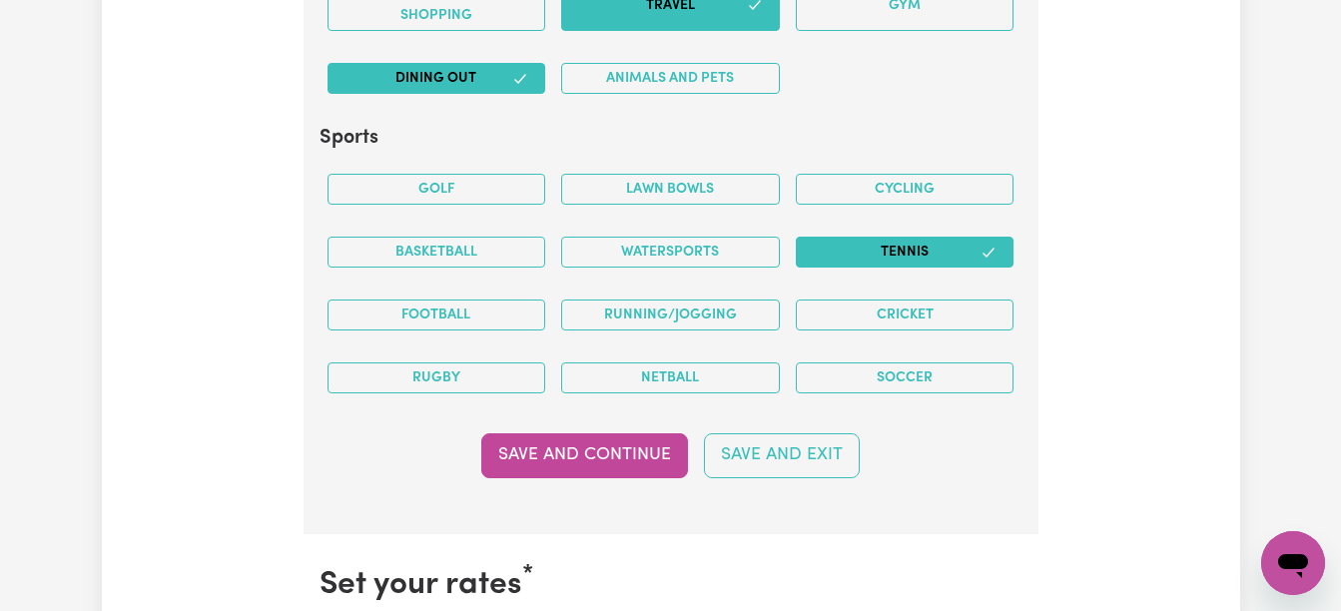
click at [628, 444] on button "Save and Continue" at bounding box center [584, 455] width 207 height 44
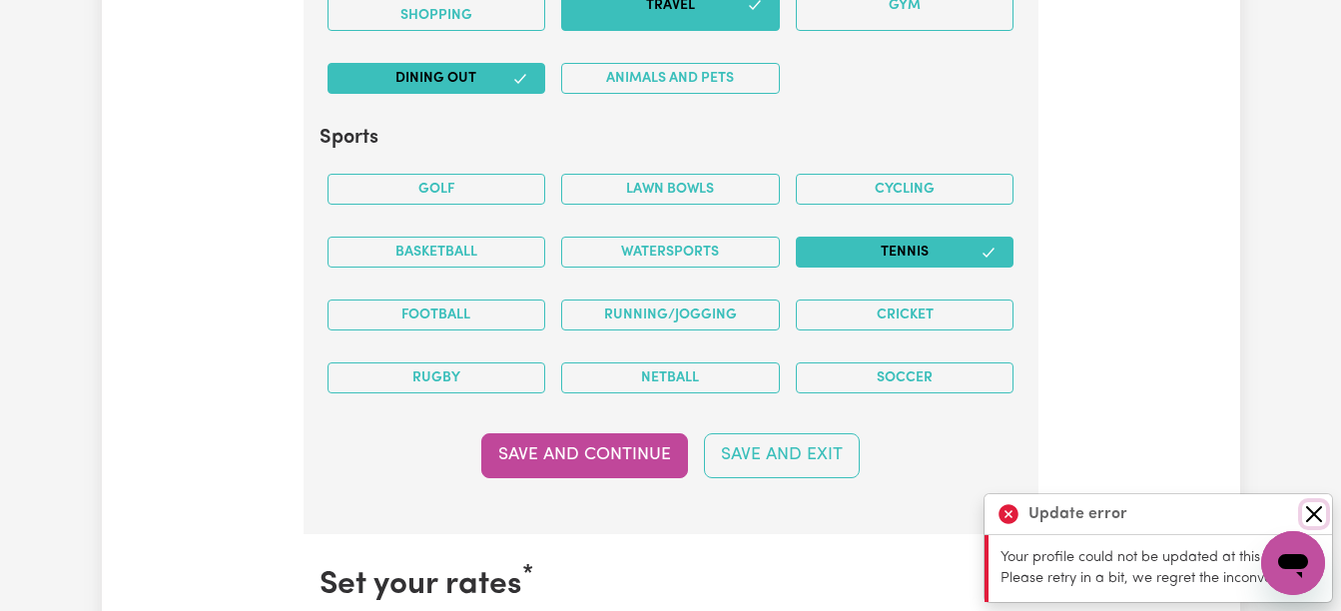
click at [1318, 512] on button "Close" at bounding box center [1314, 514] width 24 height 24
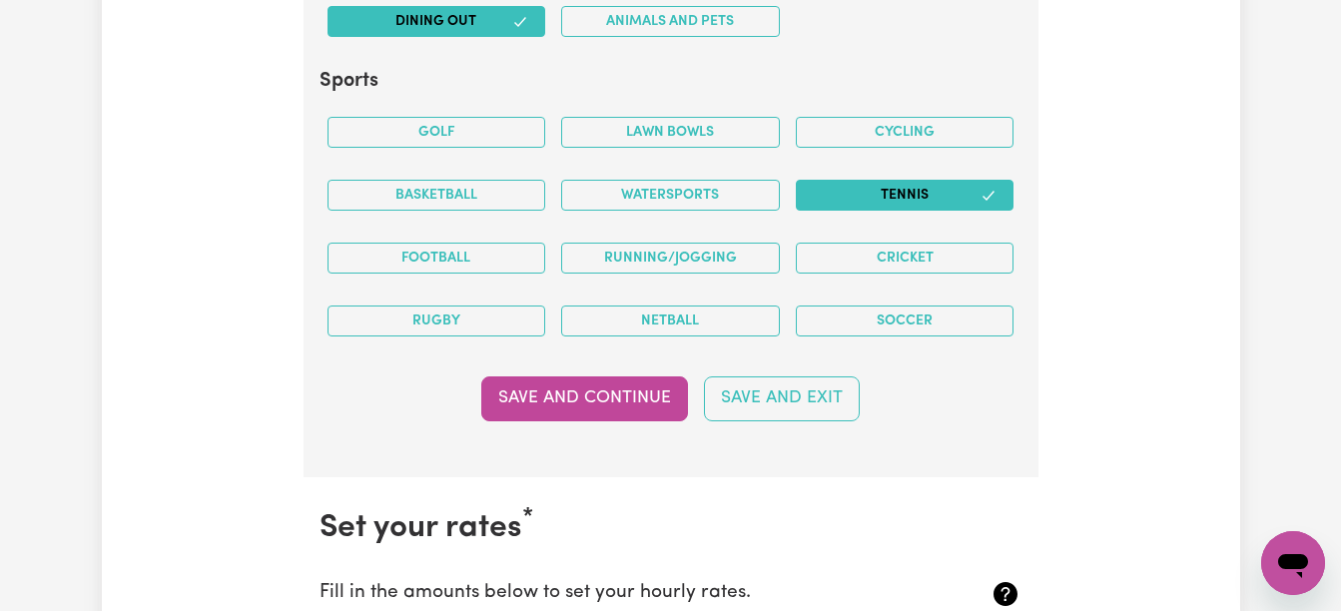
scroll to position [4311, 0]
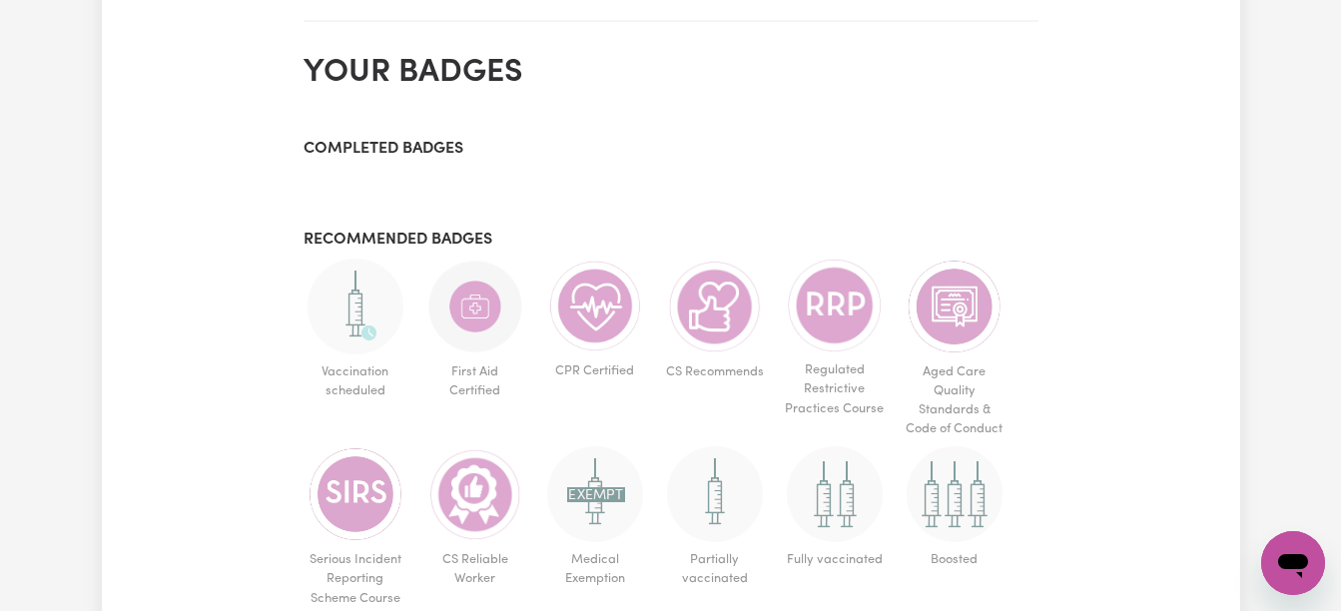
scroll to position [1997, 0]
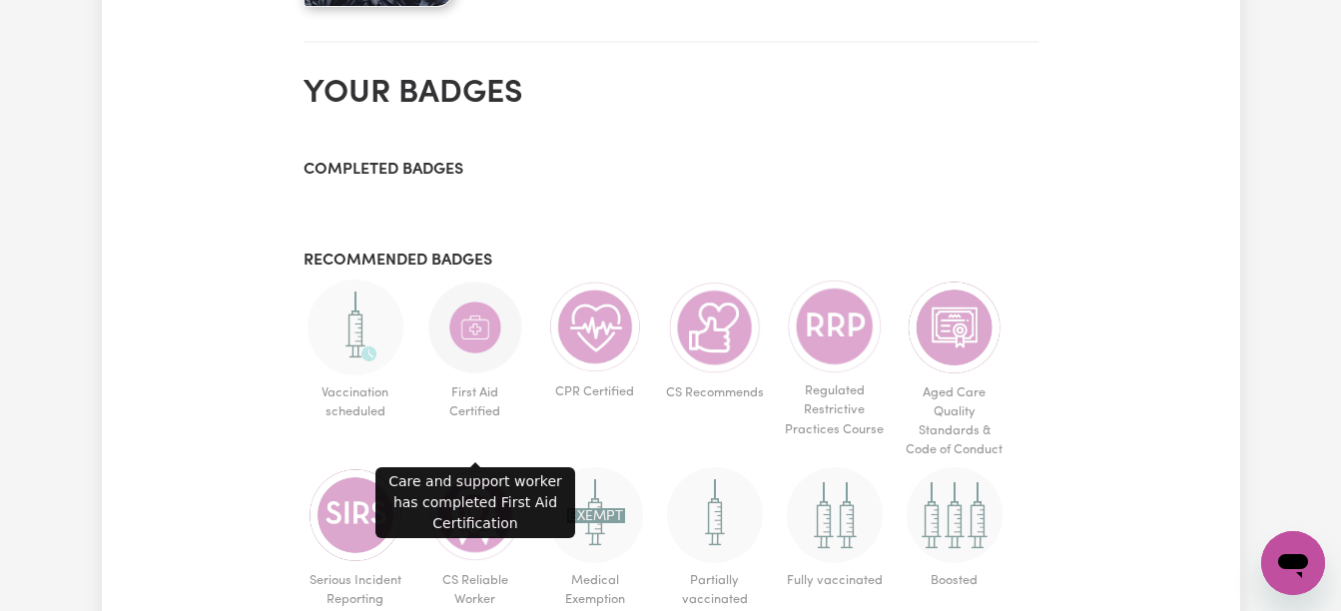
click at [497, 368] on img at bounding box center [475, 328] width 96 height 96
click at [486, 355] on img at bounding box center [475, 328] width 96 height 96
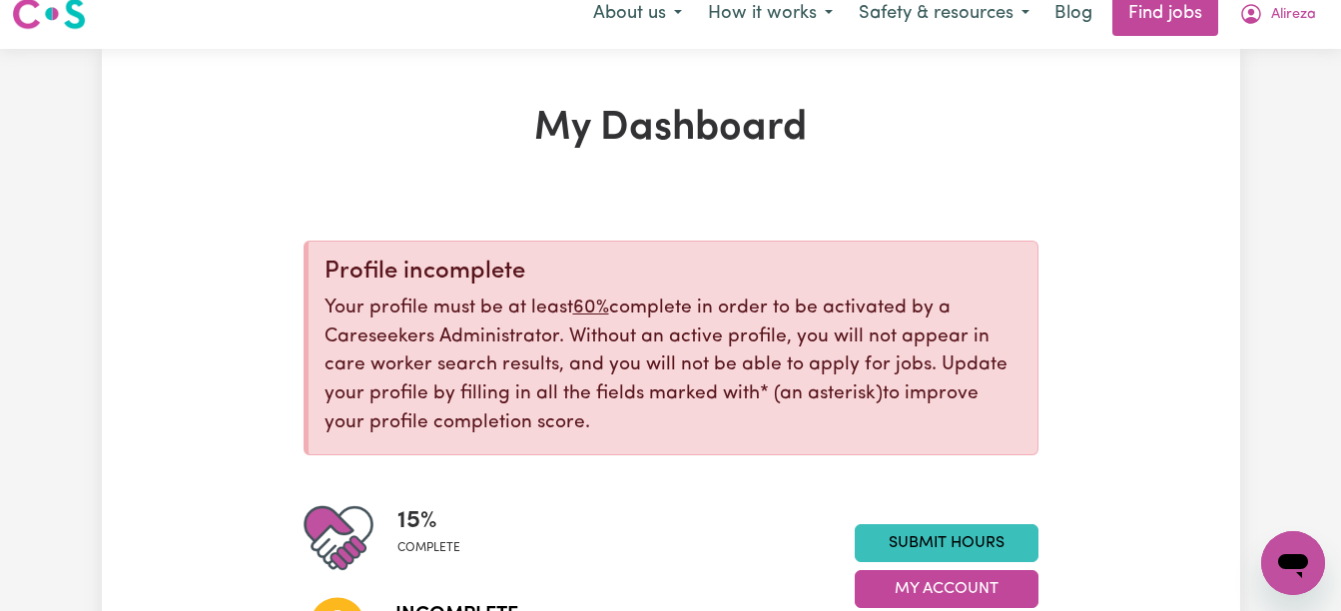
scroll to position [0, 0]
